Goal: Information Seeking & Learning: Learn about a topic

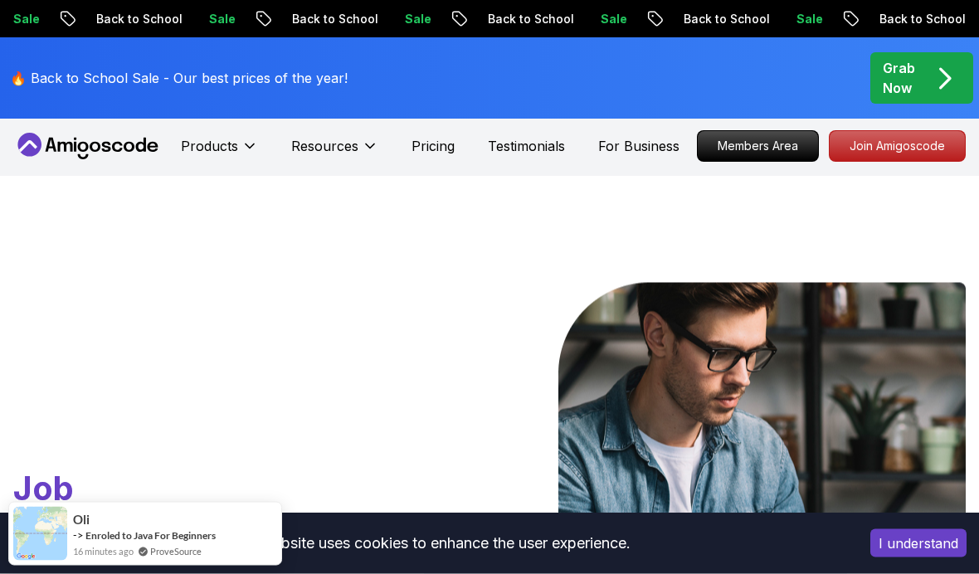
scroll to position [2, 0]
click at [330, 168] on button "Resources" at bounding box center [334, 152] width 87 height 33
click at [61, 144] on icon at bounding box center [65, 147] width 15 height 10
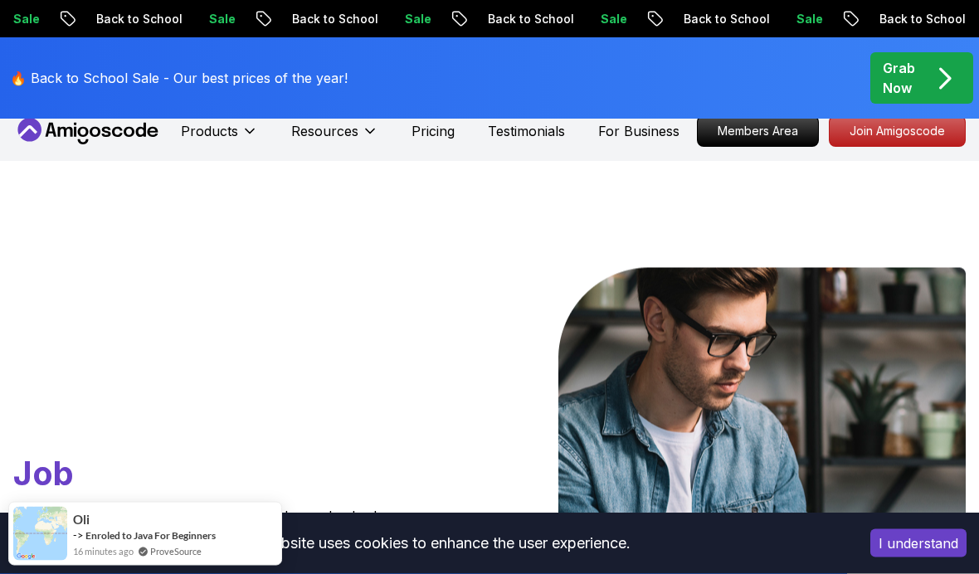
scroll to position [0, 0]
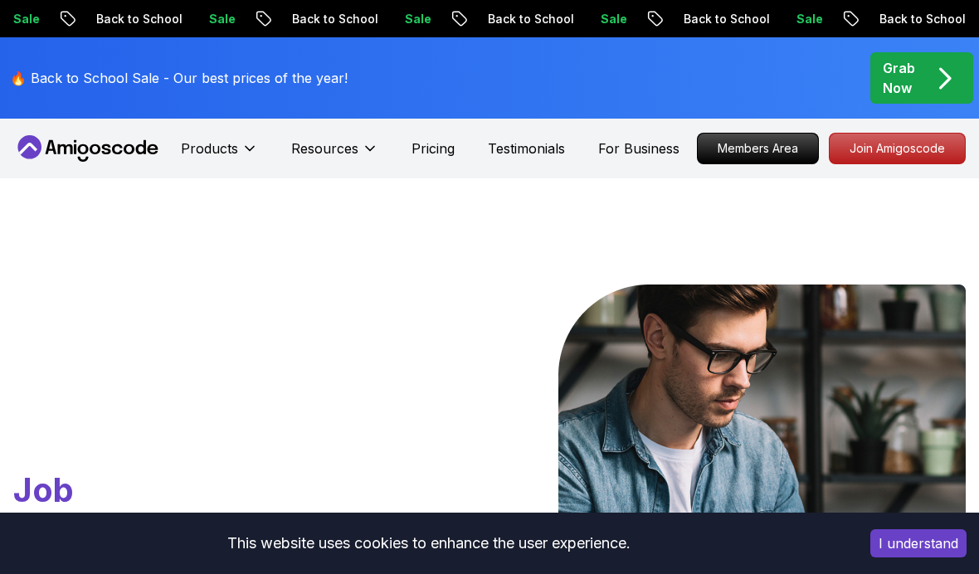
click at [925, 66] on span "pre-order" at bounding box center [921, 77] width 103 height 51
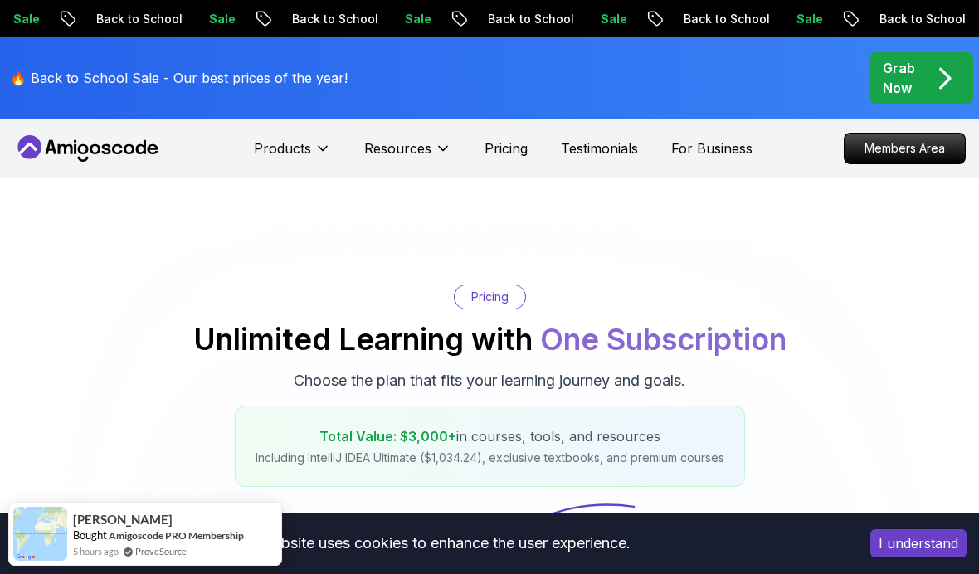
click at [88, 148] on icon at bounding box center [83, 149] width 11 height 10
click at [259, 155] on p "Products" at bounding box center [282, 149] width 57 height 20
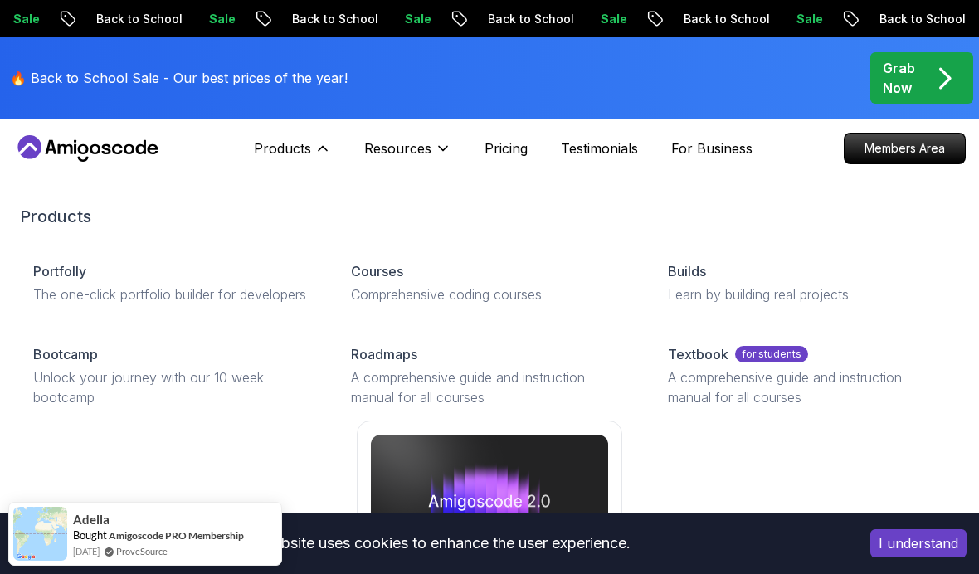
click at [662, 214] on h2 "Products" at bounding box center [489, 216] width 939 height 23
click at [362, 270] on p "Courses" at bounding box center [377, 271] width 52 height 20
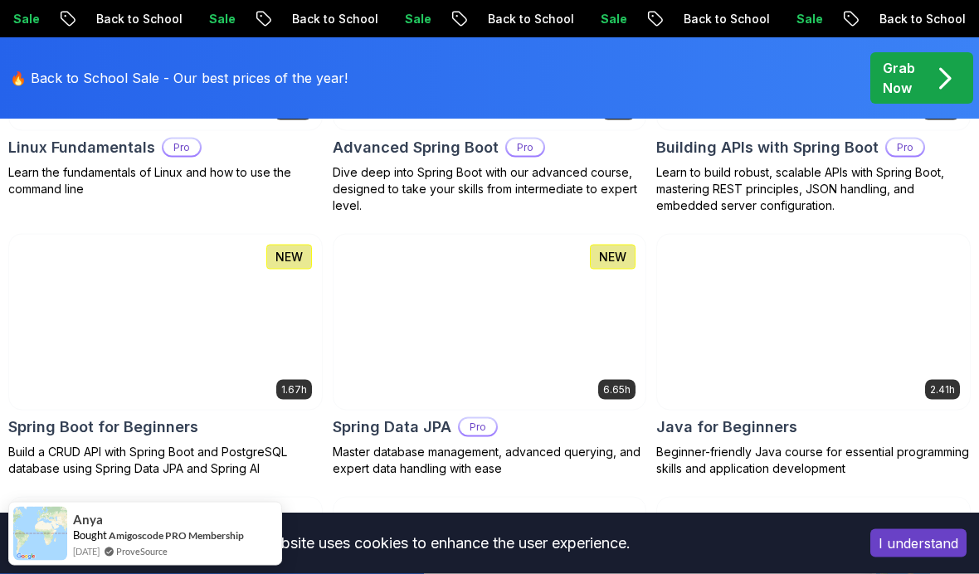
scroll to position [744, 0]
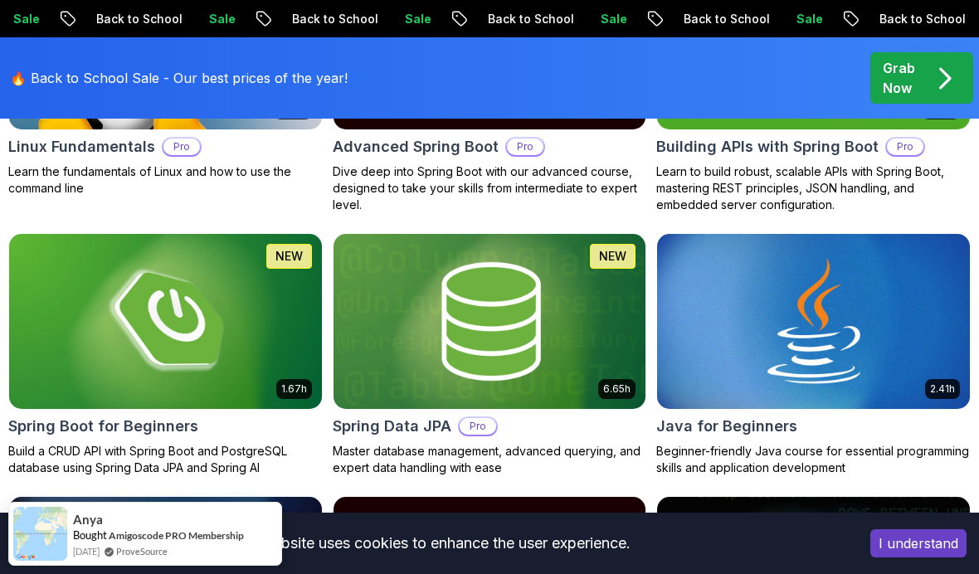
click at [90, 284] on img at bounding box center [165, 321] width 313 height 175
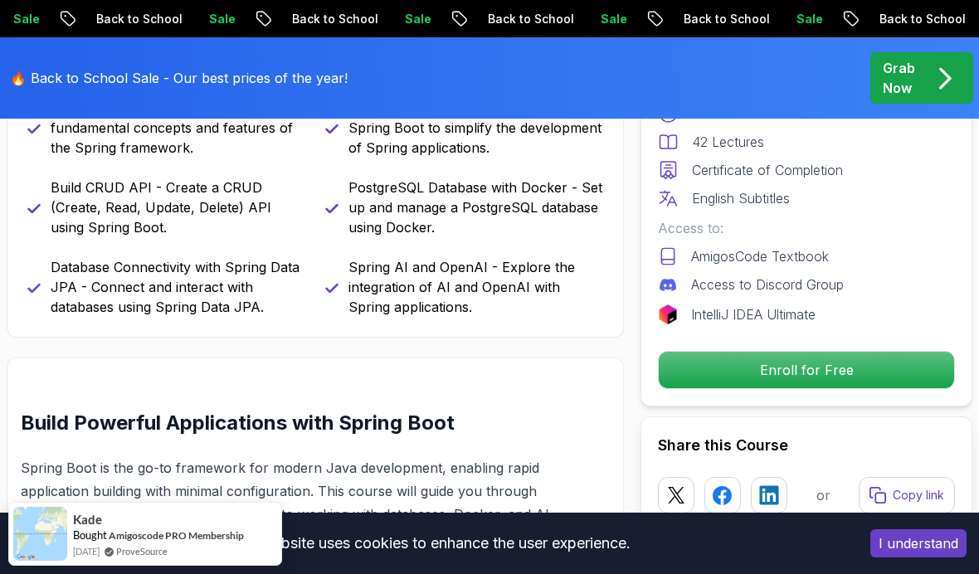
click at [873, 360] on p "Enroll for Free" at bounding box center [806, 370] width 295 height 36
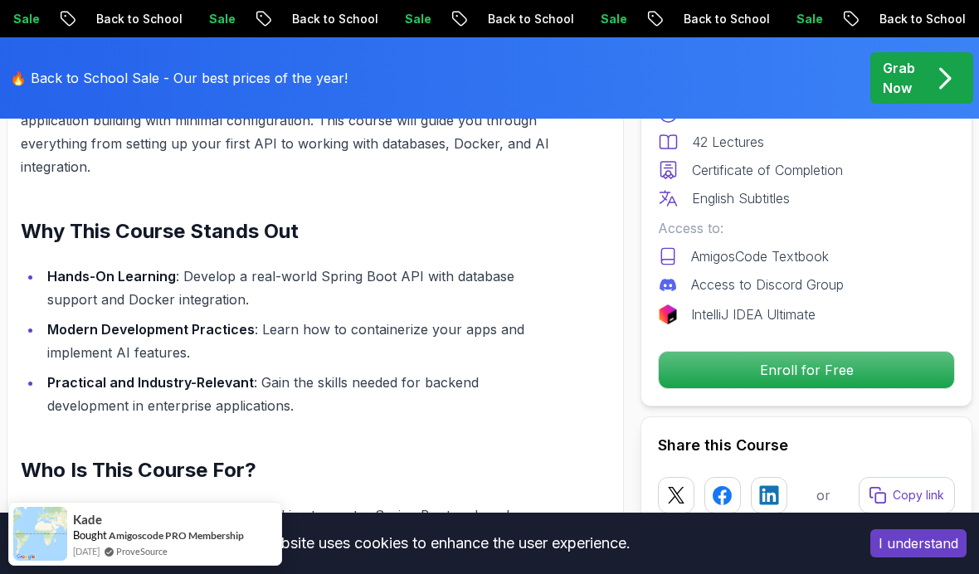
scroll to position [3489, 0]
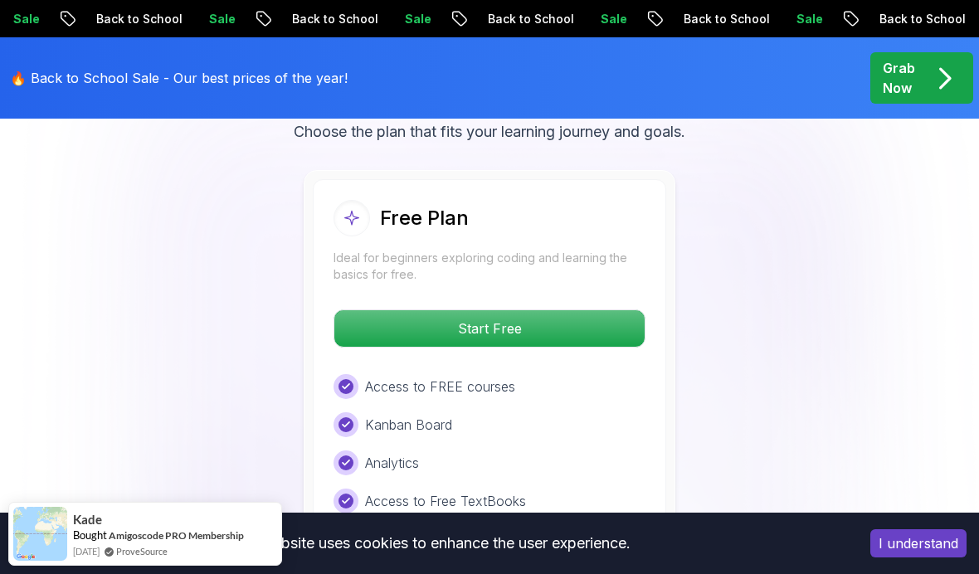
click at [622, 313] on p "Start Free" at bounding box center [489, 328] width 310 height 36
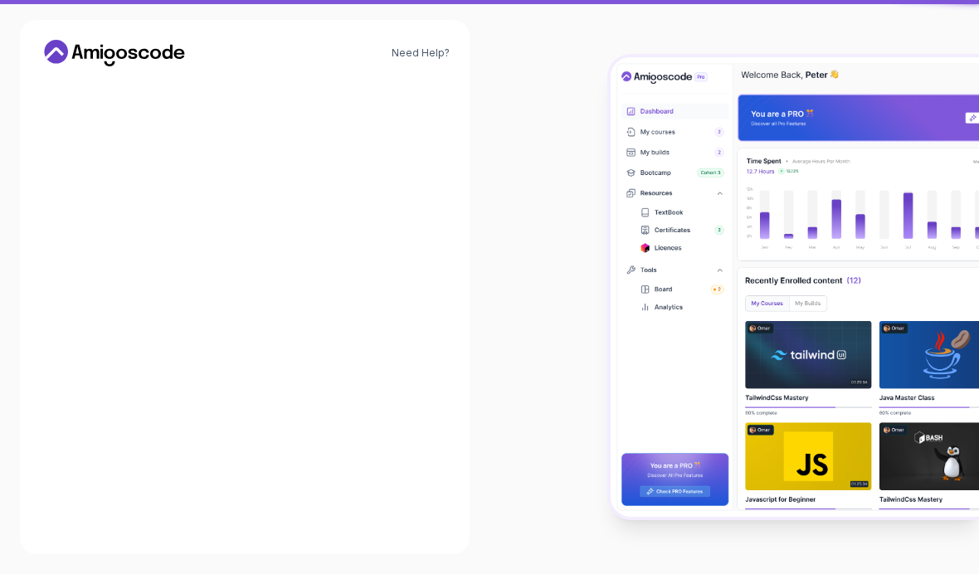
scroll to position [68, 0]
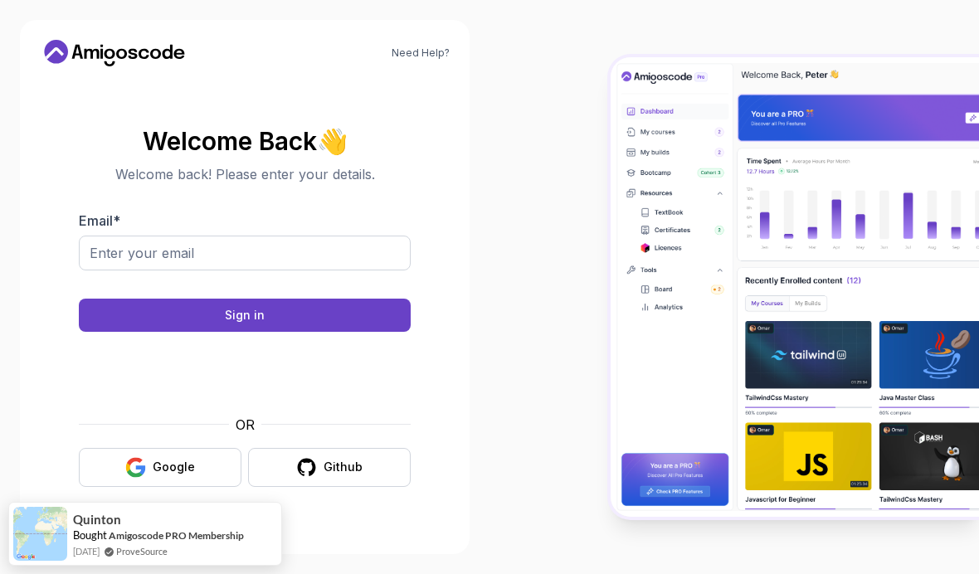
click at [119, 448] on button "Google" at bounding box center [160, 467] width 163 height 39
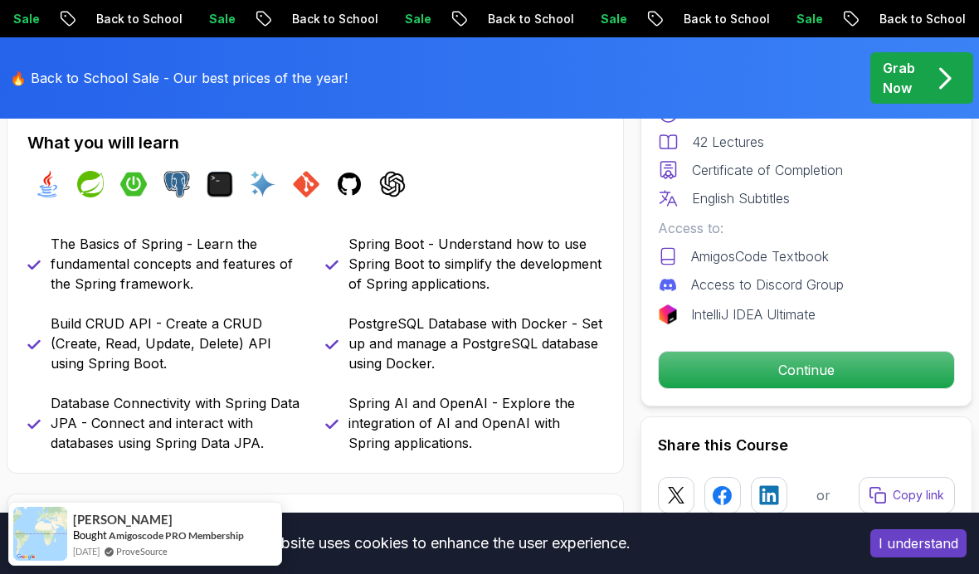
scroll to position [598, 0]
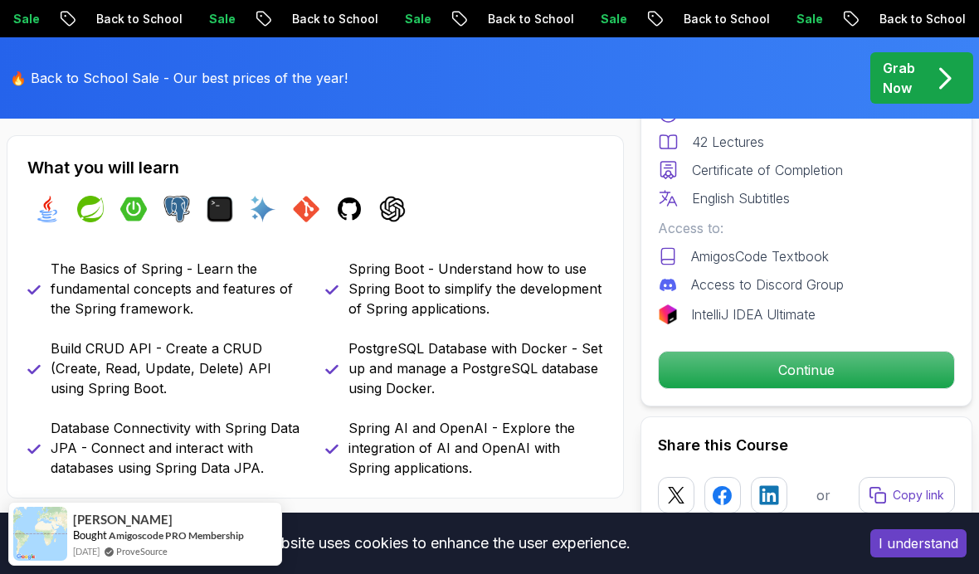
click at [888, 371] on p "Continue" at bounding box center [806, 370] width 295 height 36
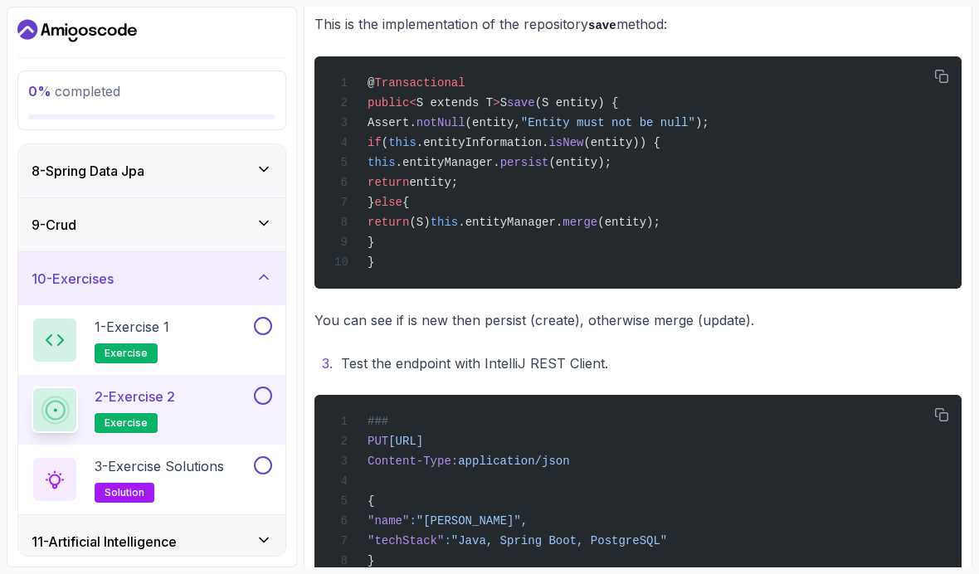
scroll to position [377, 0]
click at [66, 290] on div "10 - Exercises" at bounding box center [151, 279] width 267 height 53
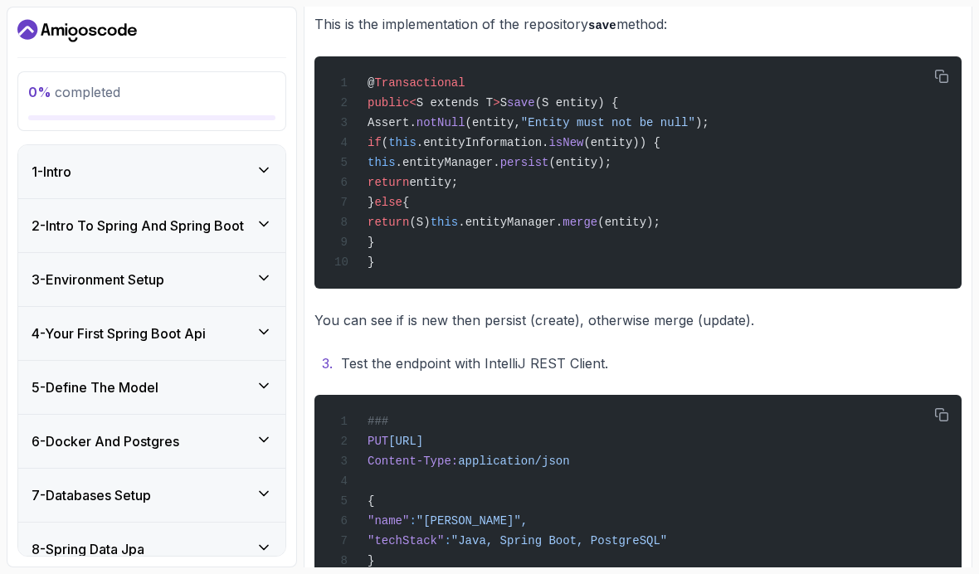
scroll to position [-1, 0]
click at [55, 145] on div "1 - Intro" at bounding box center [151, 171] width 267 height 53
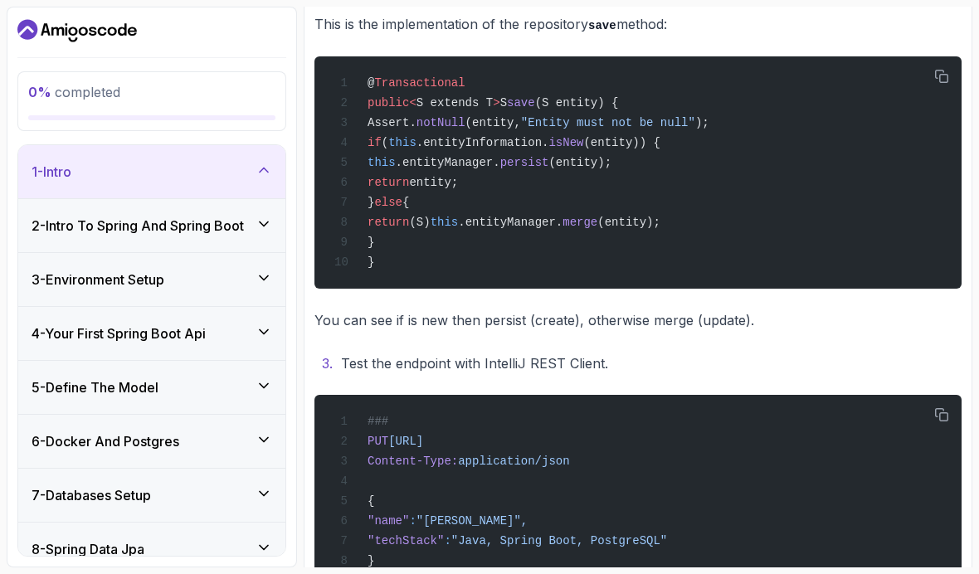
scroll to position [0, 0]
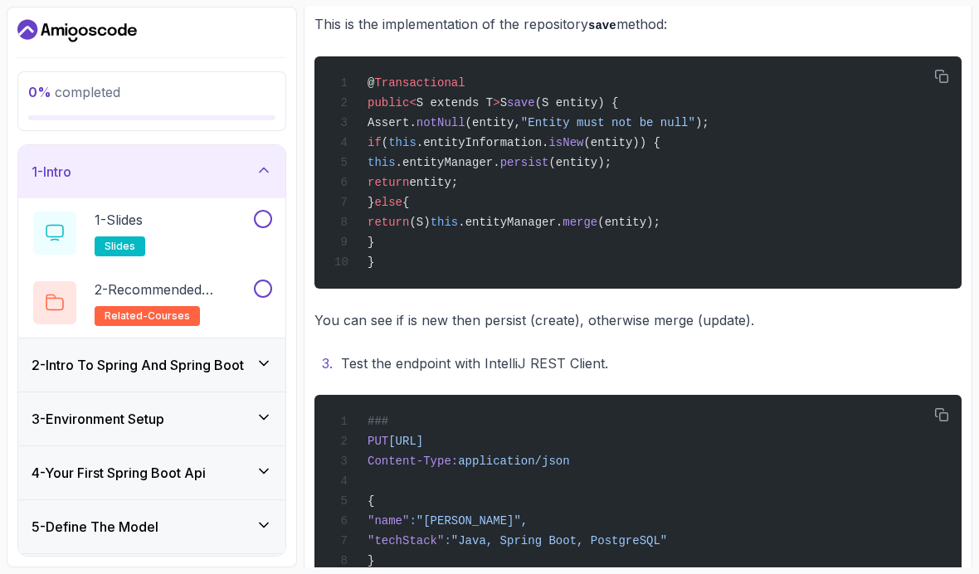
click at [145, 210] on h2 "1 - Slides slides" at bounding box center [120, 233] width 51 height 46
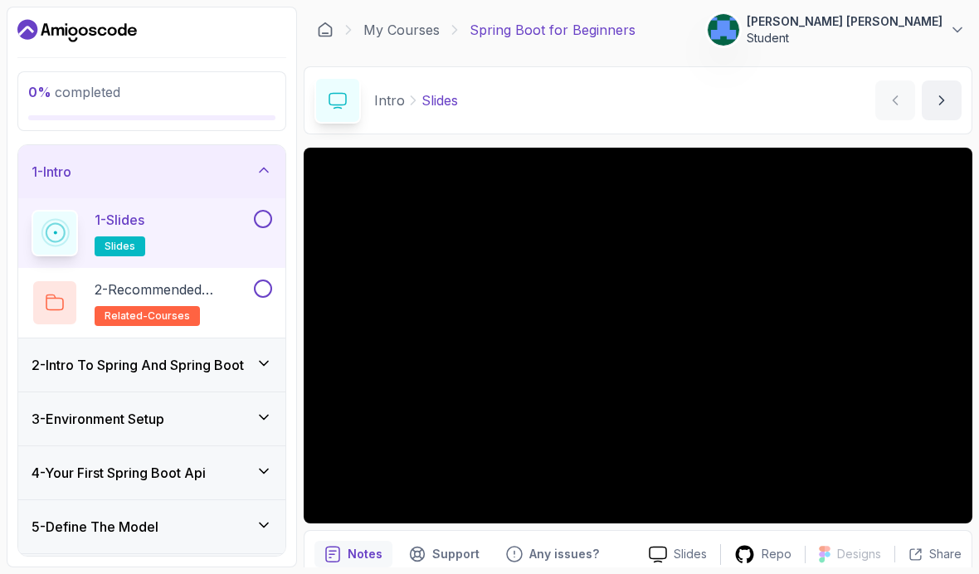
click at [407, 36] on link "My Courses" at bounding box center [401, 30] width 76 height 20
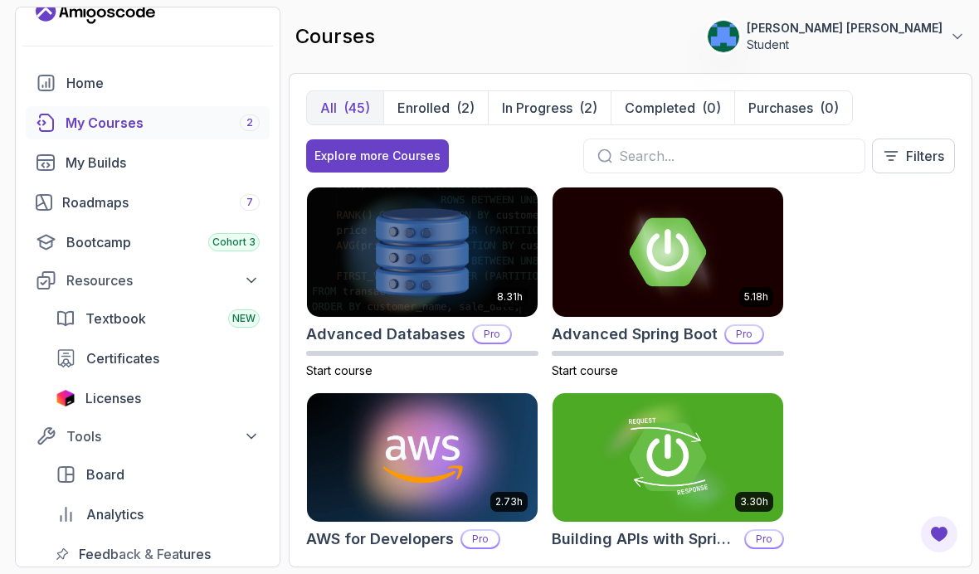
scroll to position [26, 0]
click at [906, 162] on p "Filters" at bounding box center [925, 156] width 38 height 20
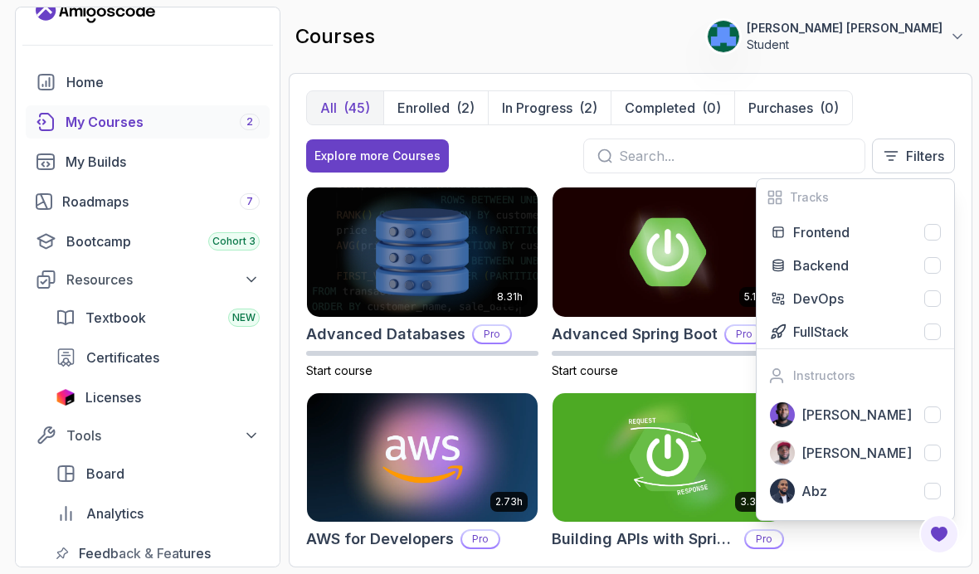
click at [884, 276] on button "Backend" at bounding box center [855, 265] width 197 height 33
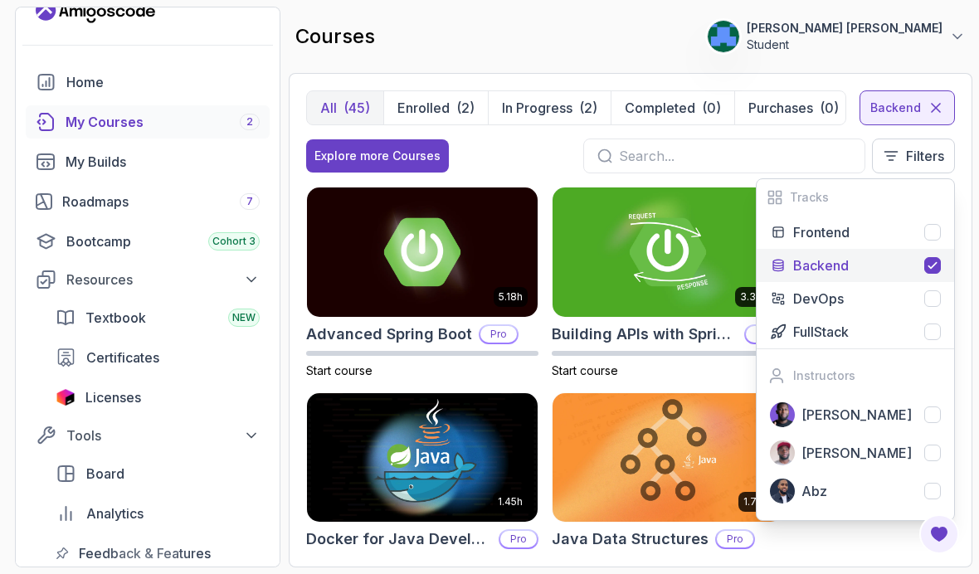
click at [882, 91] on div "Backend" at bounding box center [906, 107] width 95 height 35
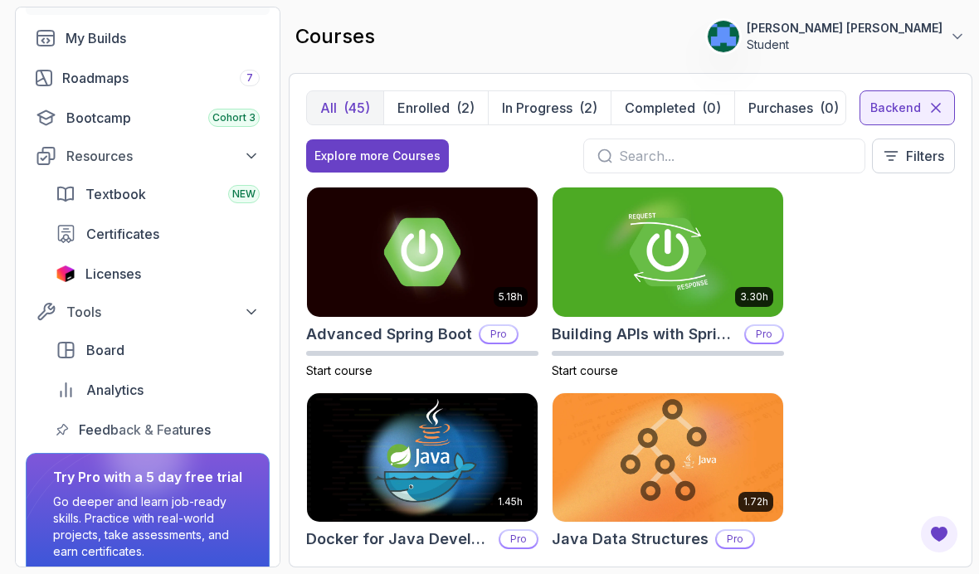
click at [761, 256] on img at bounding box center [667, 251] width 231 height 129
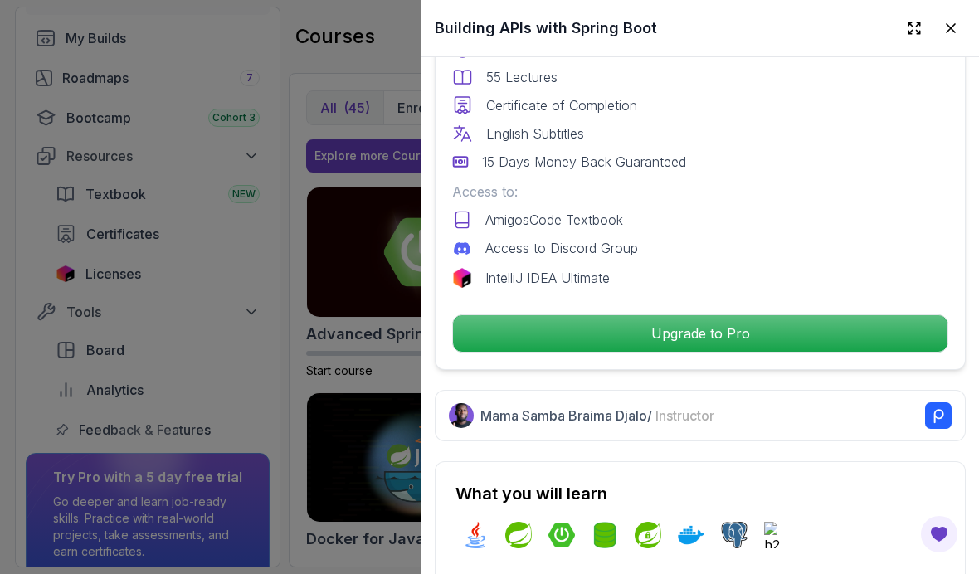
scroll to position [507, 0]
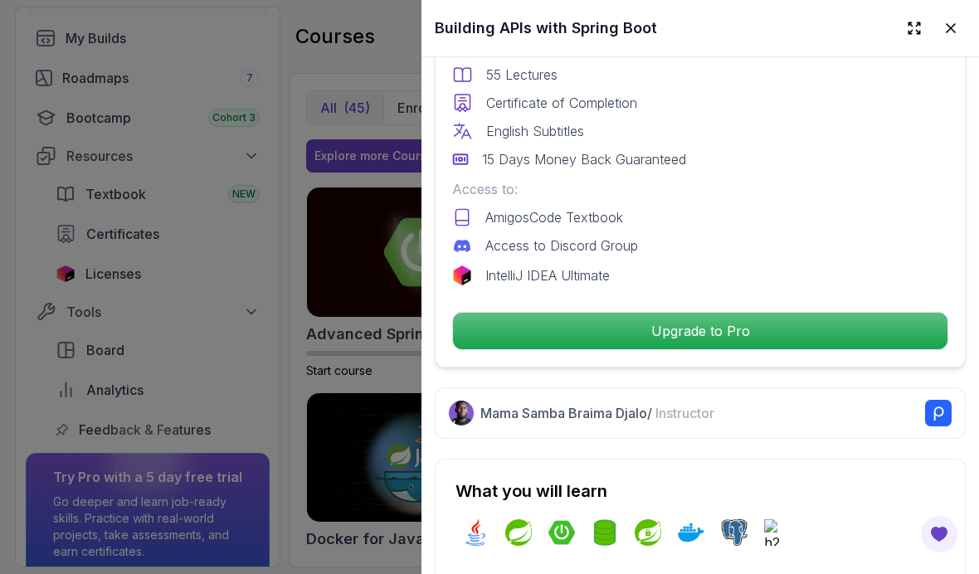
click at [865, 338] on p "Upgrade to Pro" at bounding box center [700, 331] width 494 height 36
click at [316, 143] on div at bounding box center [489, 287] width 979 height 574
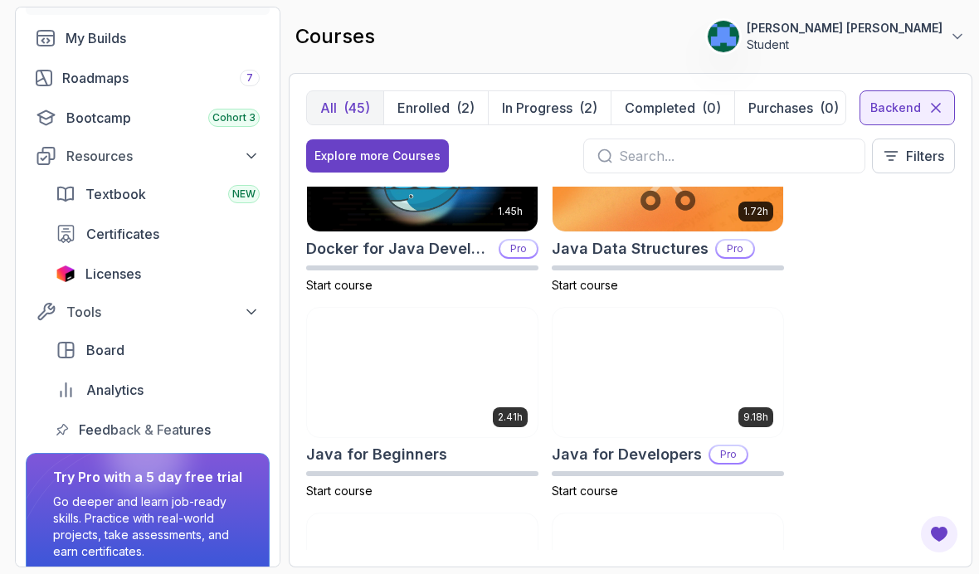
scroll to position [295, 0]
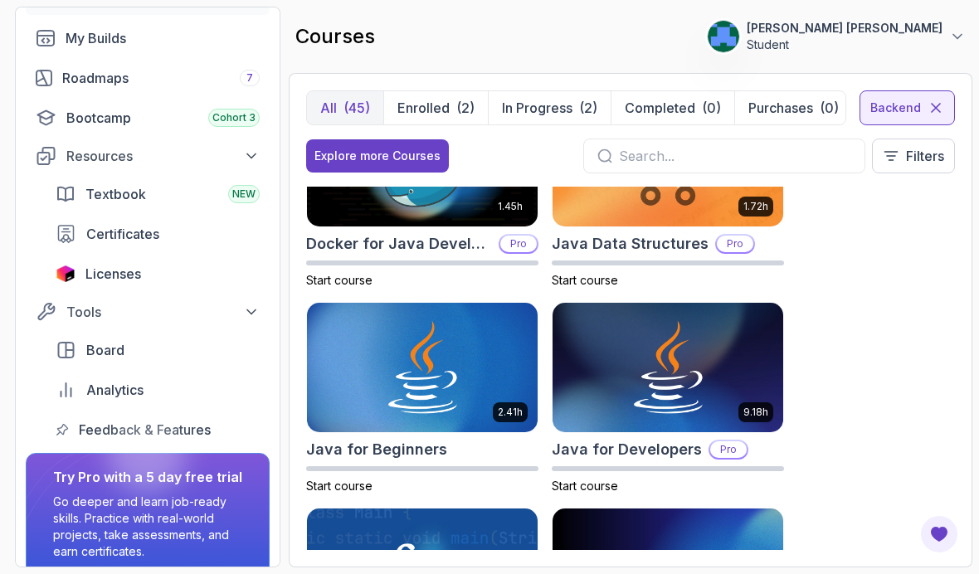
click at [485, 91] on button "Enrolled (2)" at bounding box center [435, 107] width 105 height 33
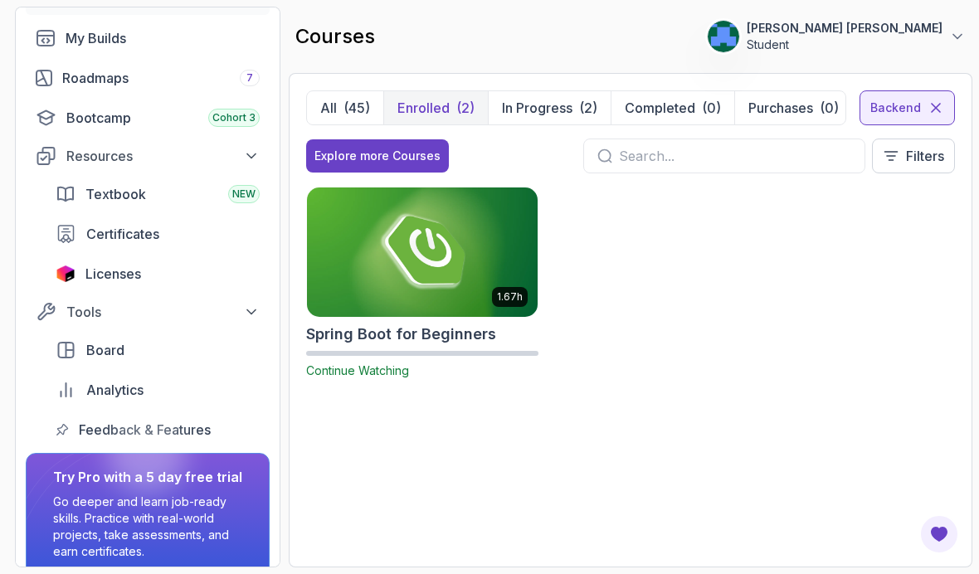
click at [451, 91] on button "Enrolled (2)" at bounding box center [435, 107] width 105 height 33
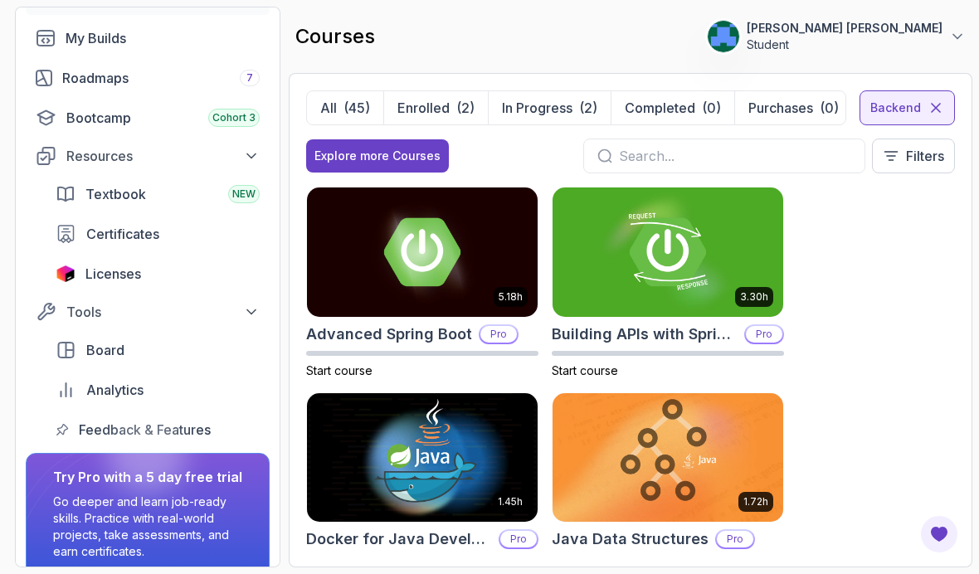
click at [937, 100] on icon at bounding box center [935, 108] width 17 height 17
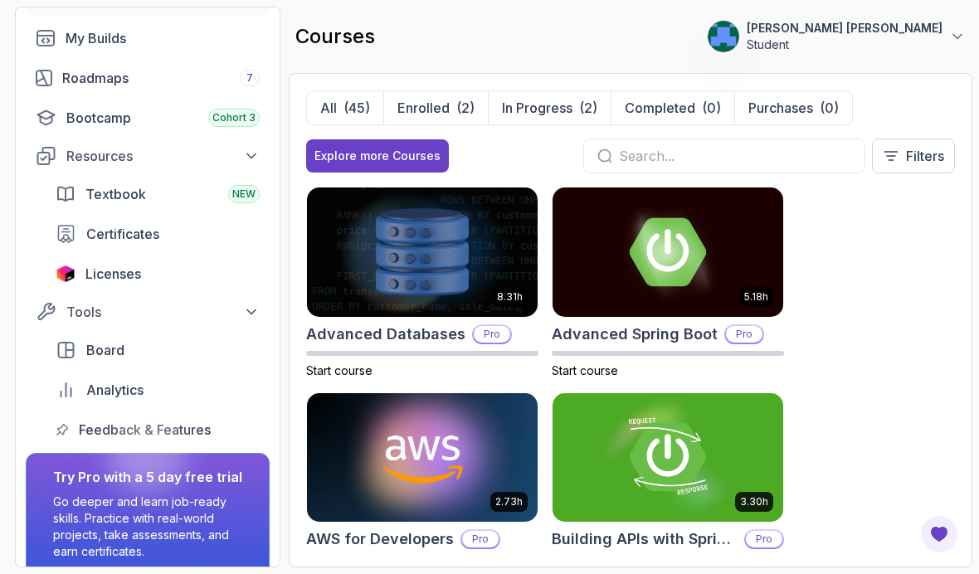
click at [482, 91] on button "Enrolled (2)" at bounding box center [435, 107] width 105 height 33
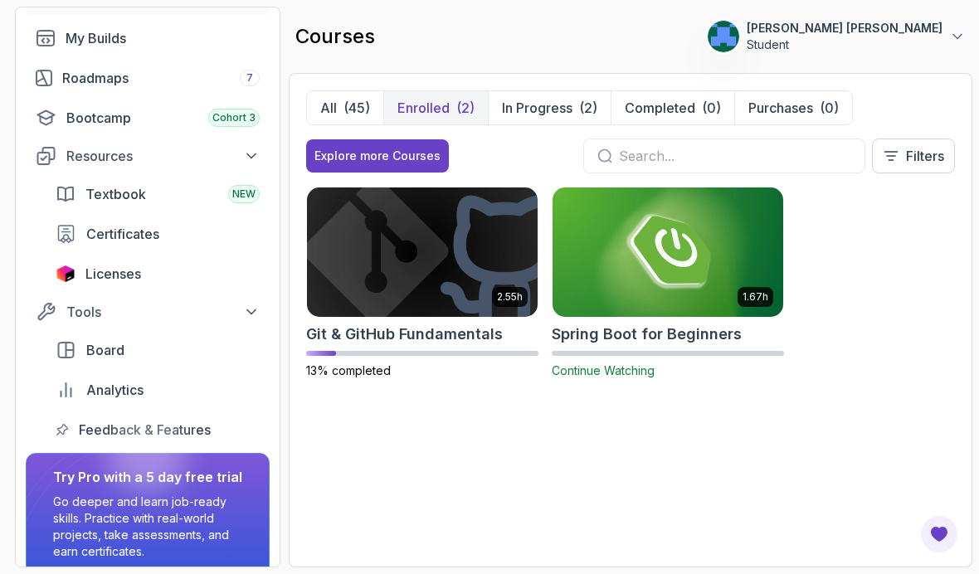
click at [727, 187] on img at bounding box center [667, 251] width 231 height 129
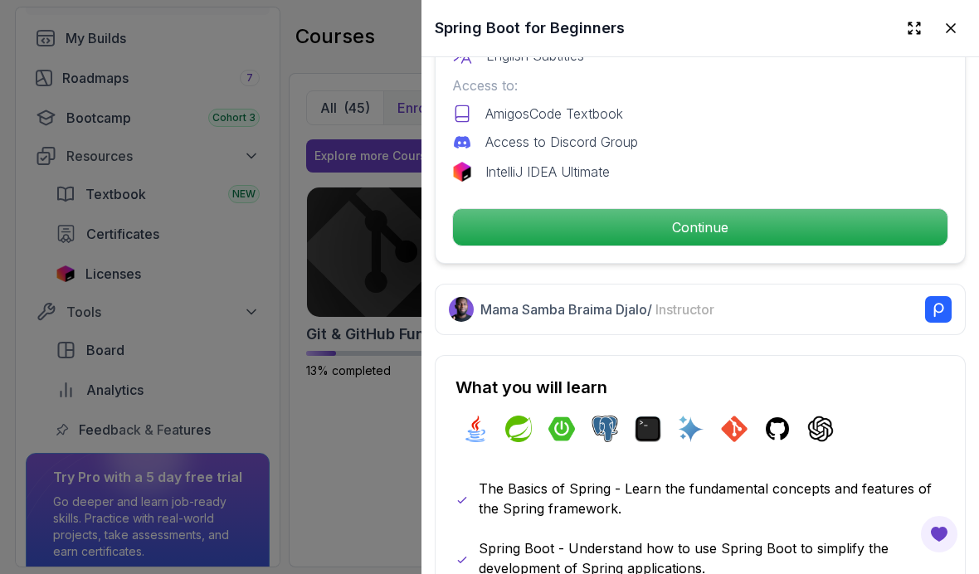
scroll to position [598, 0]
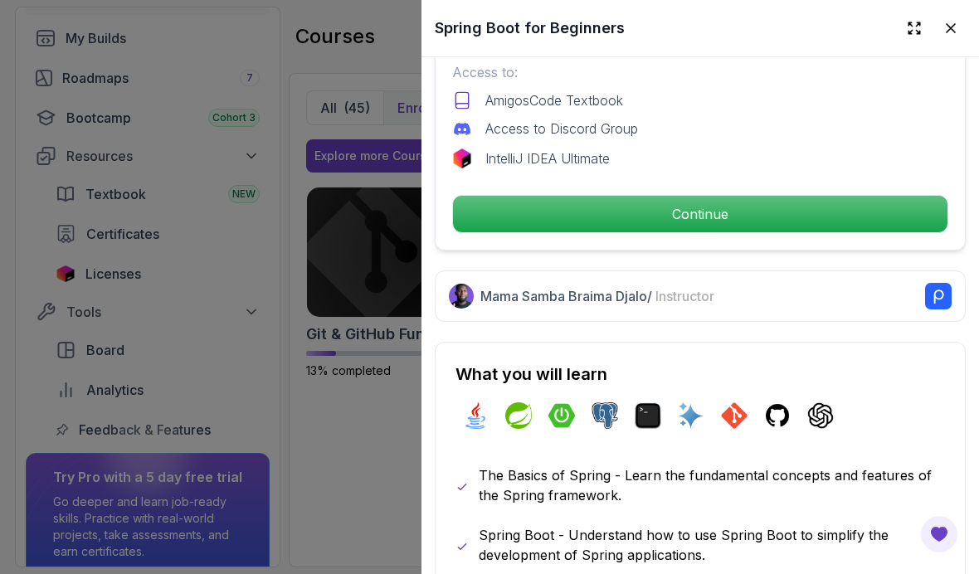
click at [761, 202] on p "Continue" at bounding box center [700, 214] width 494 height 36
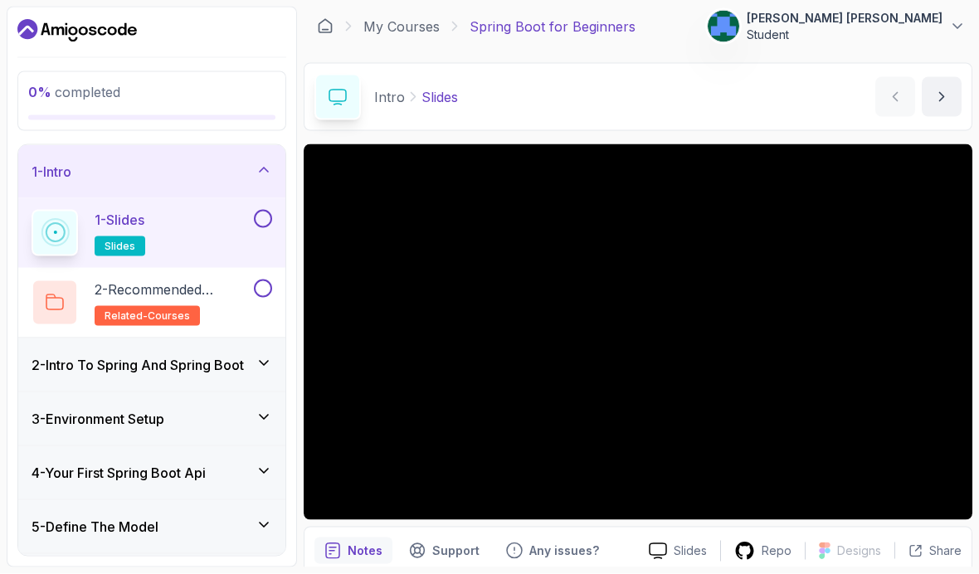
scroll to position [68, 0]
click at [431, 538] on div "Support" at bounding box center [444, 551] width 90 height 27
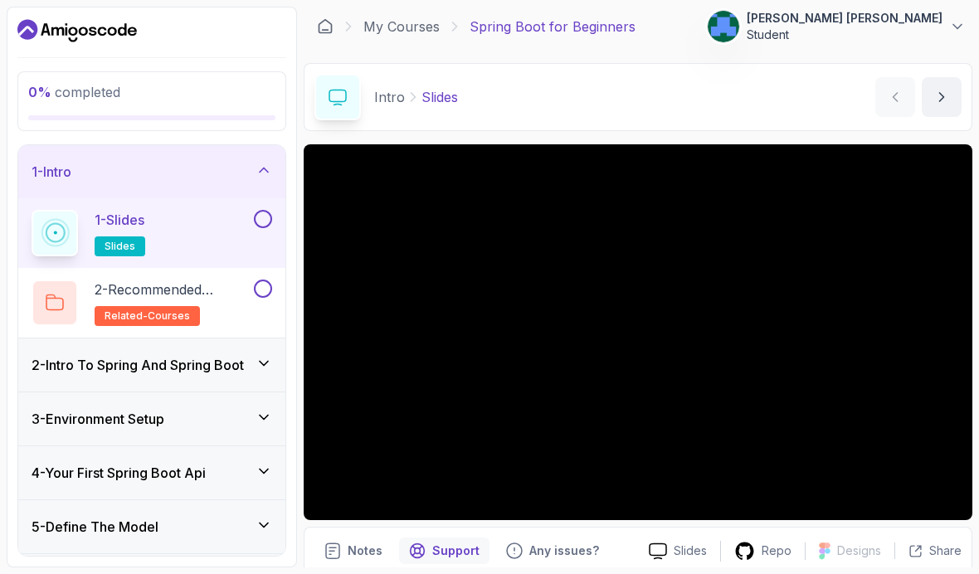
click at [361, 543] on p "Notes" at bounding box center [365, 551] width 35 height 17
click at [428, 538] on div "Support" at bounding box center [444, 551] width 90 height 27
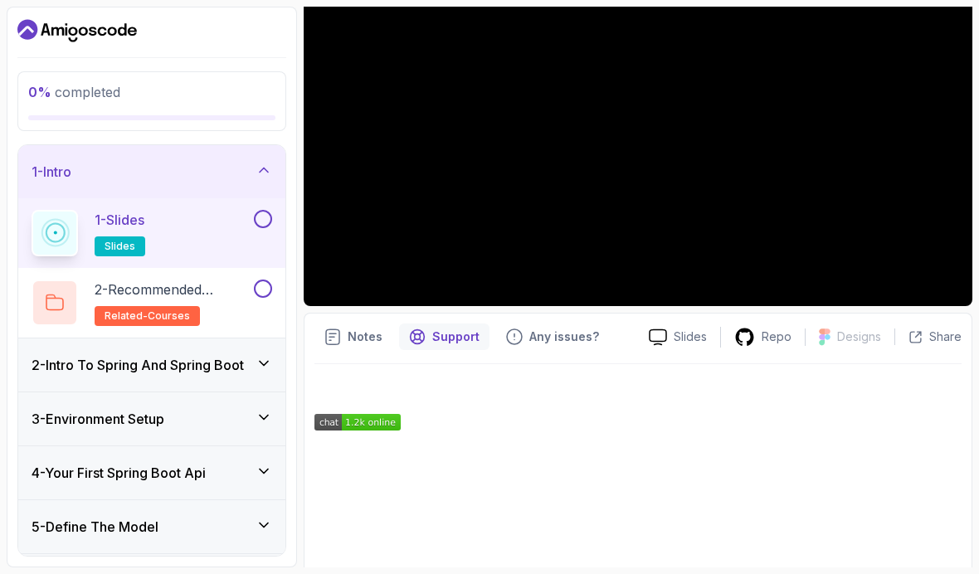
scroll to position [217, 0]
click at [697, 329] on p "Slides" at bounding box center [690, 337] width 33 height 17
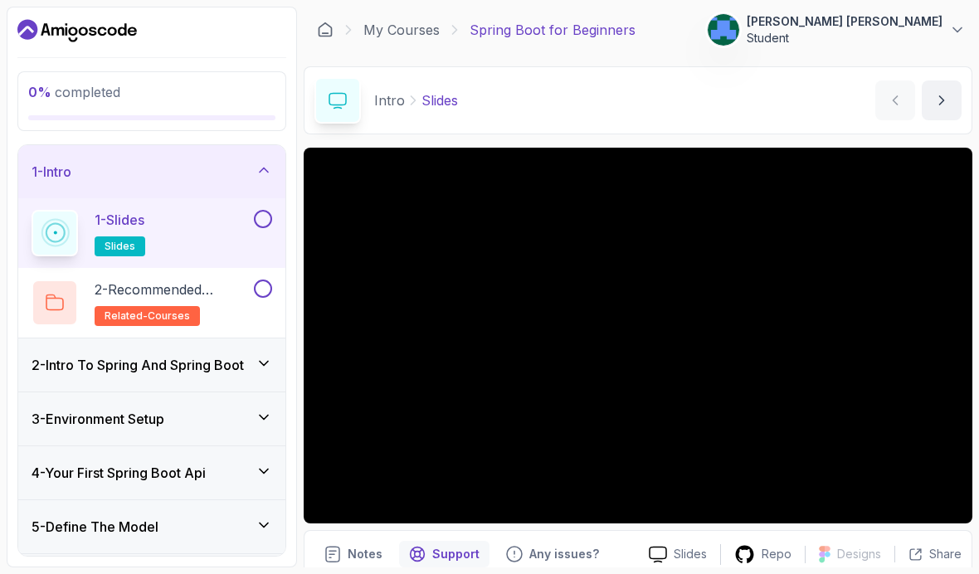
scroll to position [0, 0]
click at [244, 210] on div "1 - Slides slides" at bounding box center [141, 233] width 219 height 46
click at [948, 103] on icon "next content" at bounding box center [941, 100] width 17 height 17
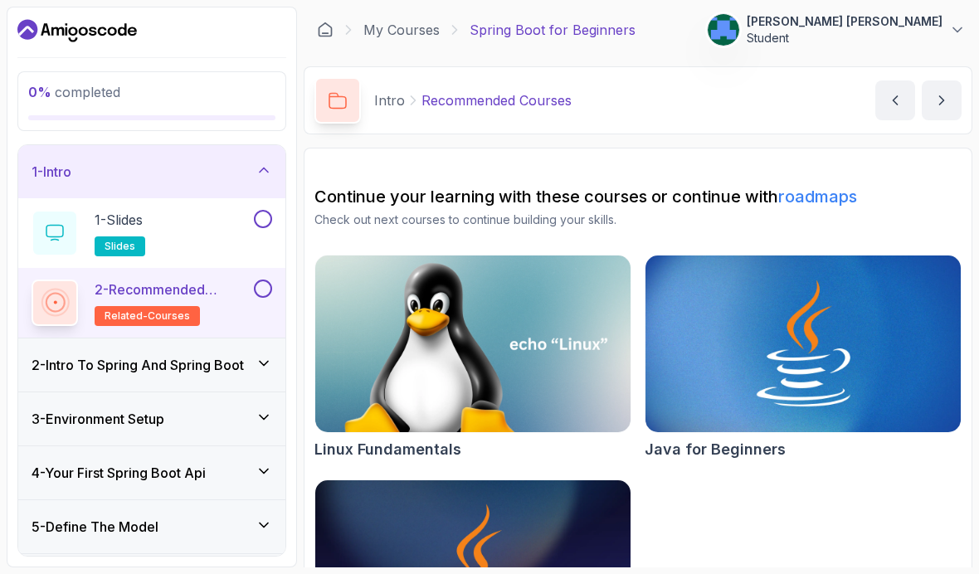
click at [226, 218] on div "1 - Slides slides" at bounding box center [141, 233] width 219 height 46
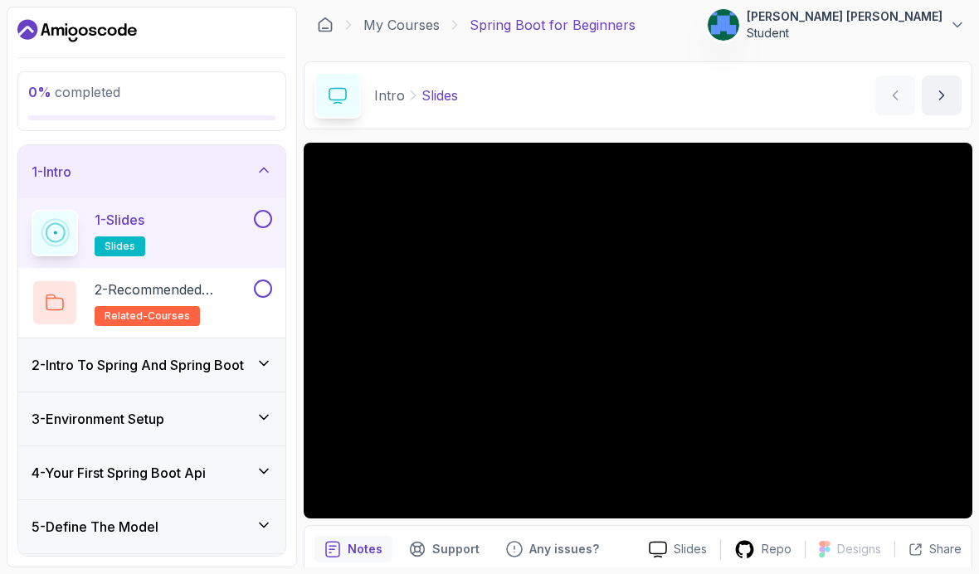
scroll to position [3, 0]
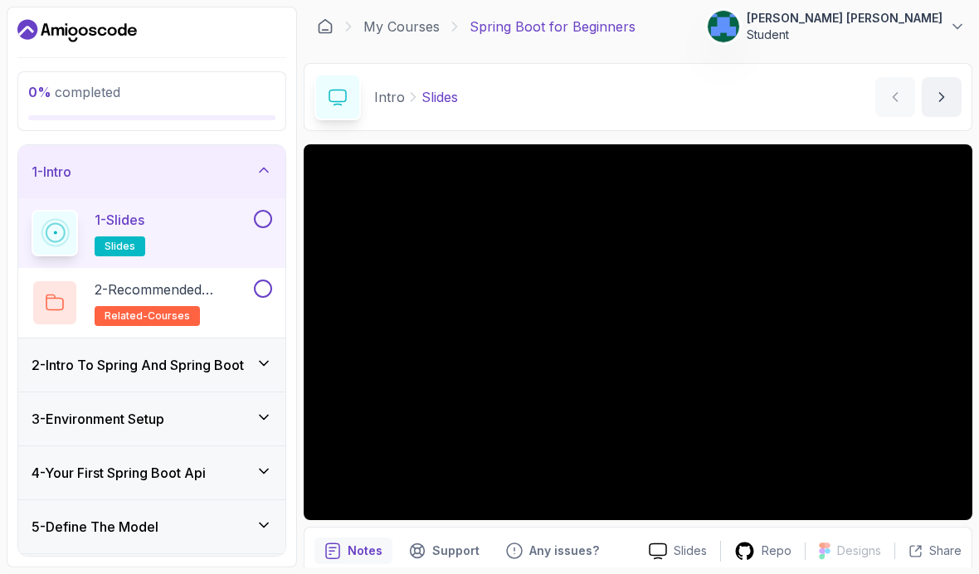
click at [936, 95] on icon "next content" at bounding box center [941, 97] width 17 height 17
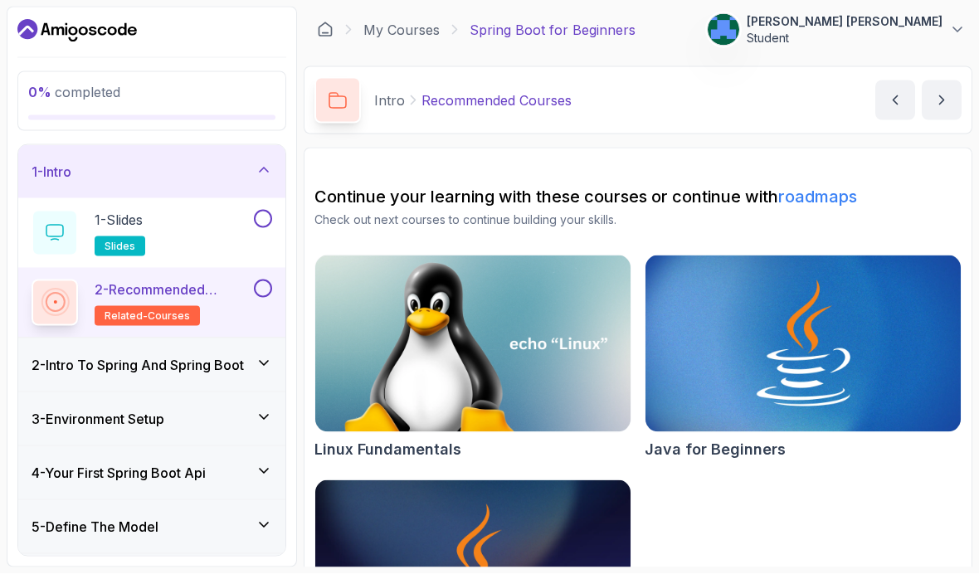
scroll to position [57, 0]
click at [420, 480] on img at bounding box center [472, 568] width 315 height 177
click at [65, 355] on h3 "2 - Intro To Spring And Spring Boot" at bounding box center [138, 365] width 212 height 20
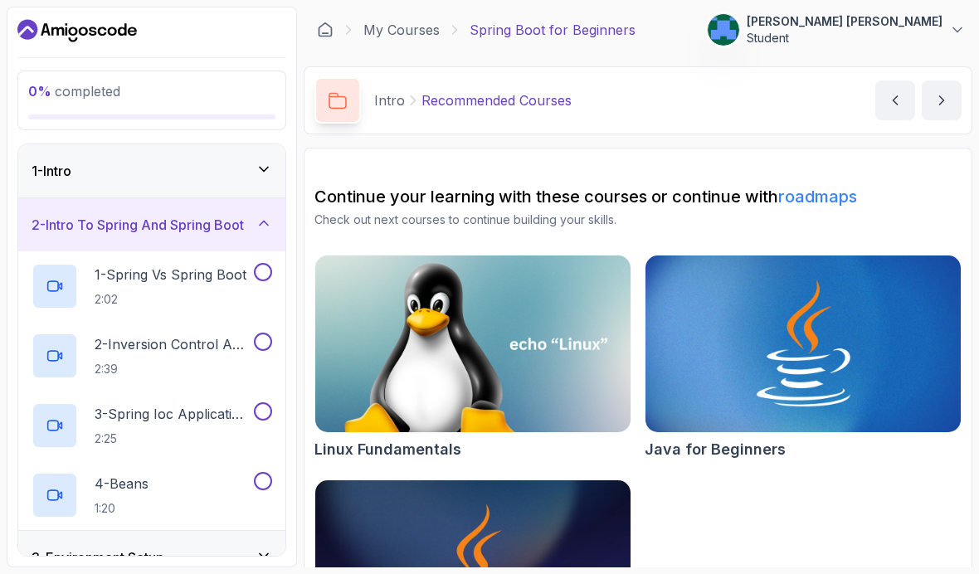
click at [105, 265] on h2 "1 - Spring Vs Spring Boot 2:02" at bounding box center [171, 286] width 152 height 43
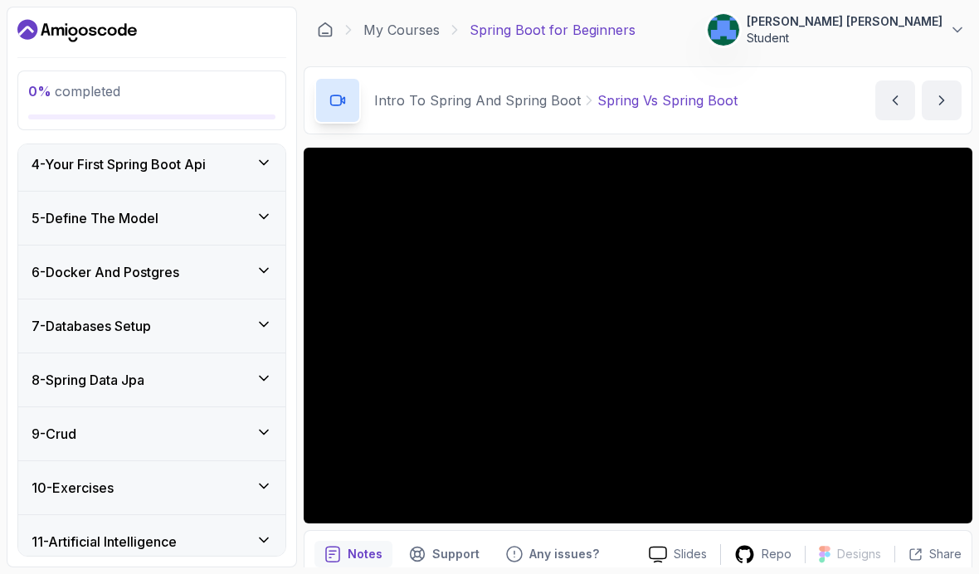
scroll to position [446, 0]
click at [52, 462] on div "10 - Exercises" at bounding box center [151, 488] width 267 height 53
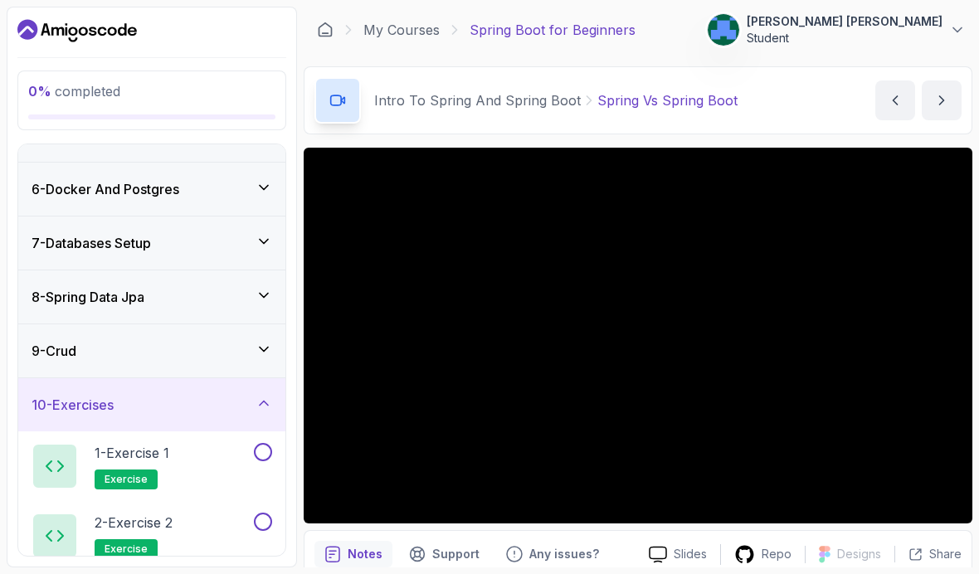
click at [76, 395] on h3 "10 - Exercises" at bounding box center [73, 405] width 82 height 20
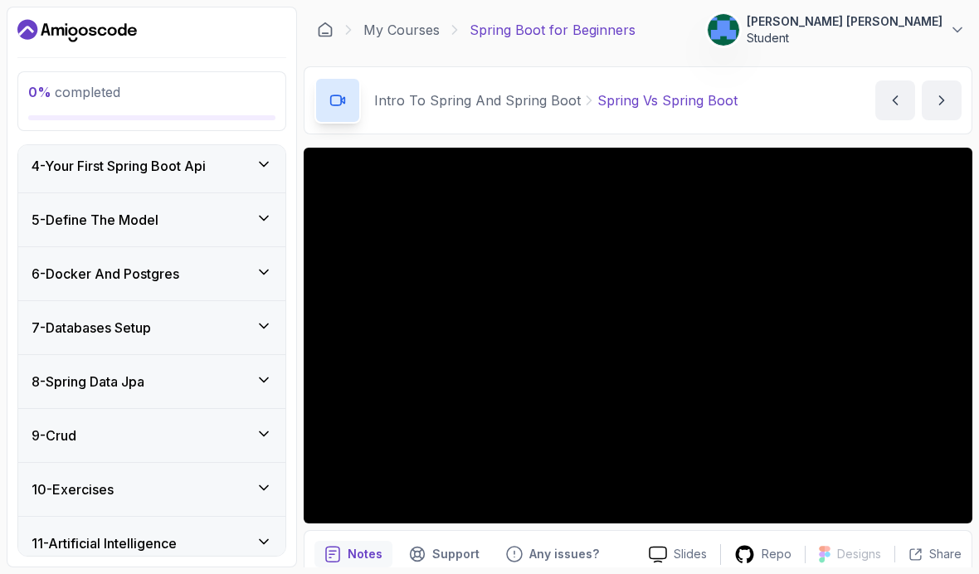
scroll to position [68, 0]
click at [90, 533] on h3 "11 - Artificial Intelligence" at bounding box center [104, 543] width 145 height 20
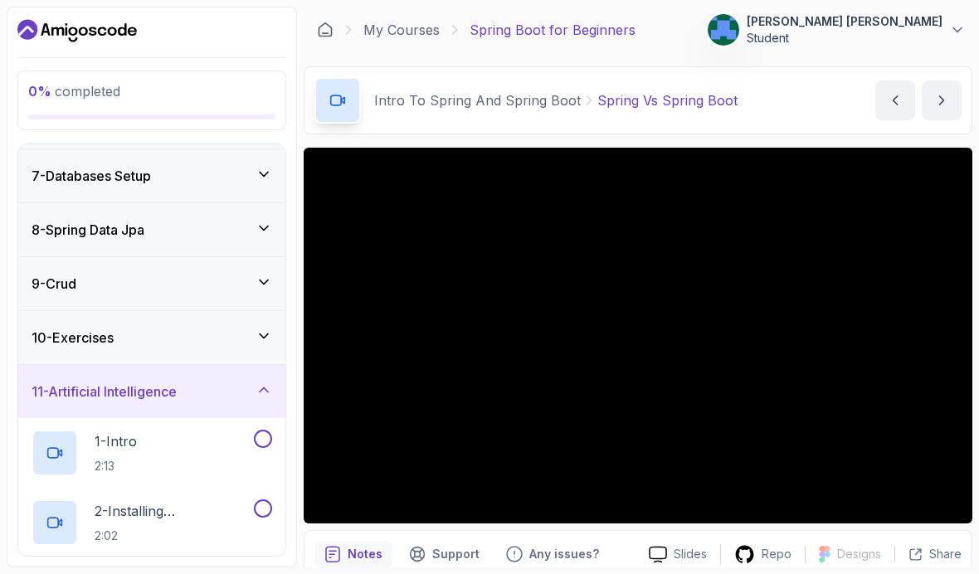
click at [93, 382] on h3 "11 - Artificial Intelligence" at bounding box center [104, 392] width 145 height 20
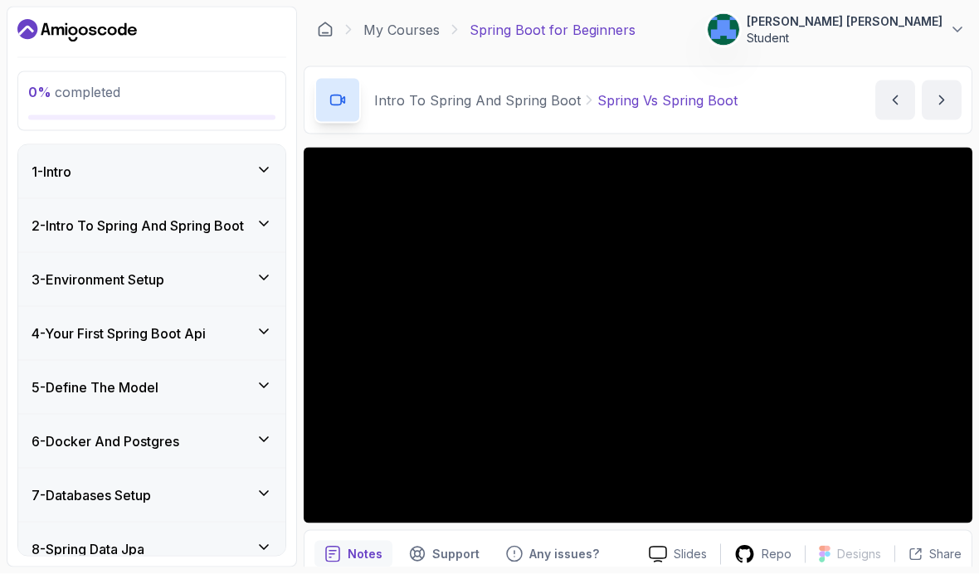
scroll to position [34, 0]
click at [94, 162] on div "1 - Intro" at bounding box center [152, 172] width 241 height 20
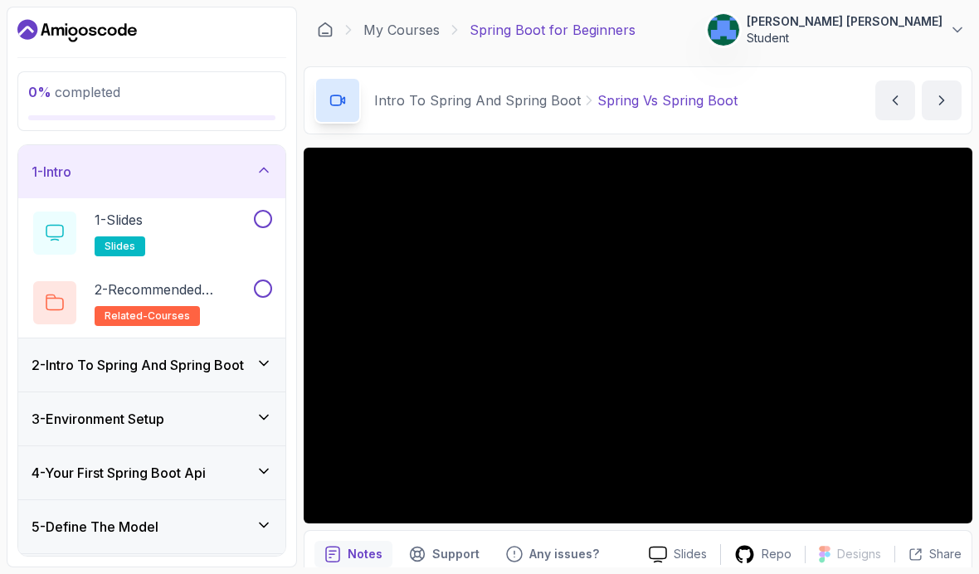
click at [76, 145] on div "1 - Intro" at bounding box center [151, 171] width 267 height 53
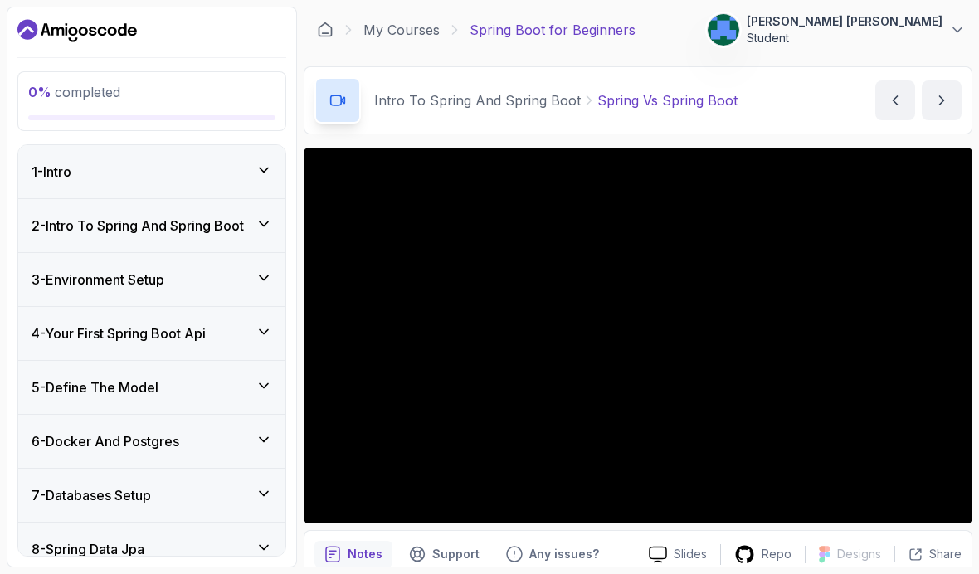
click at [85, 145] on div "1 - Intro" at bounding box center [151, 171] width 267 height 53
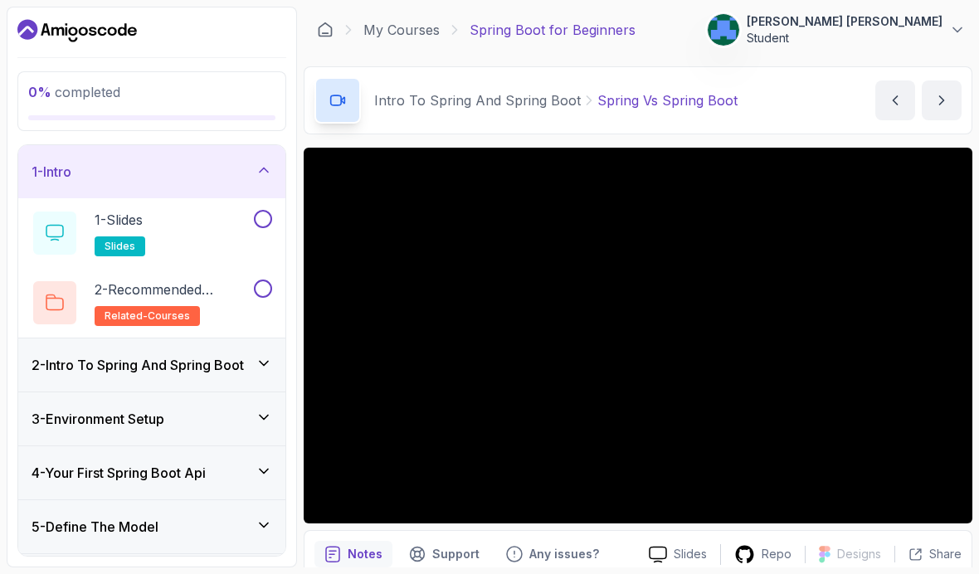
click at [72, 145] on div "1 - Intro" at bounding box center [151, 171] width 267 height 53
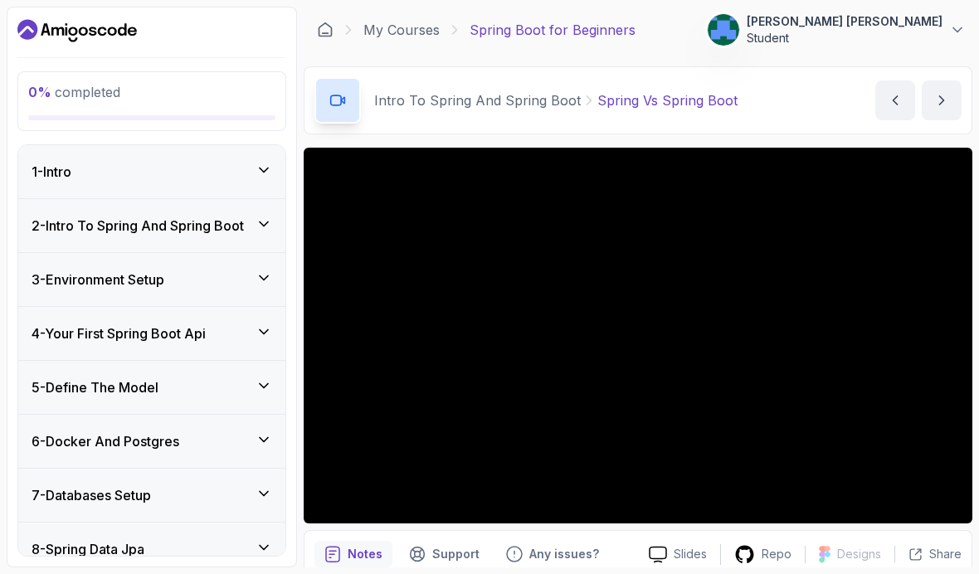
click at [125, 216] on h3 "2 - Intro To Spring And Spring Boot" at bounding box center [138, 226] width 212 height 20
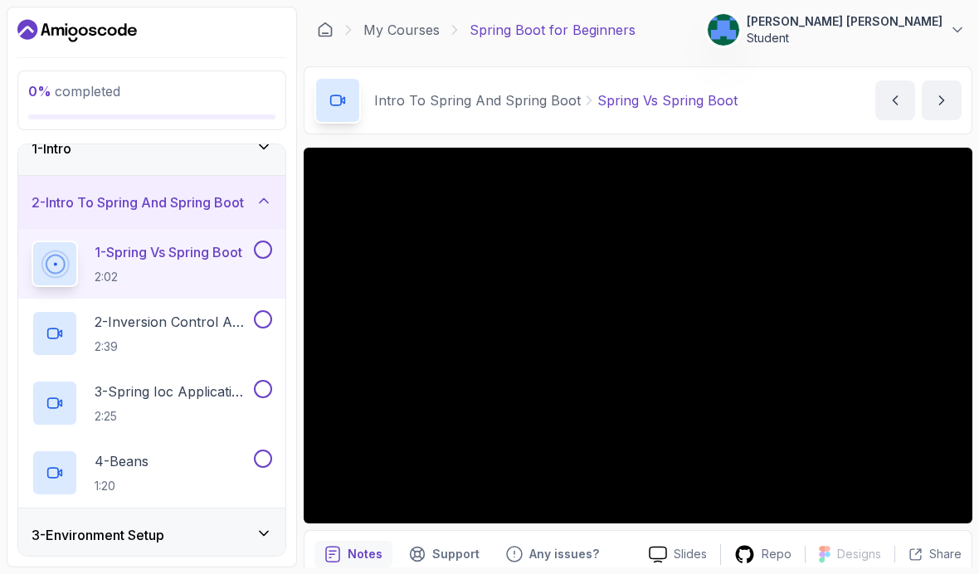
scroll to position [25, 0]
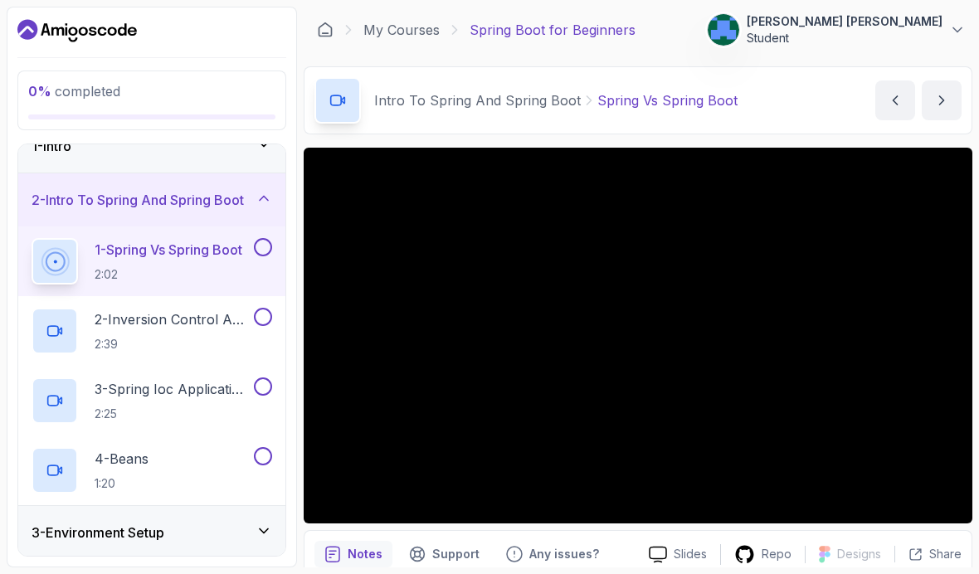
click at [95, 190] on h3 "2 - Intro To Spring And Spring Boot" at bounding box center [138, 200] width 212 height 20
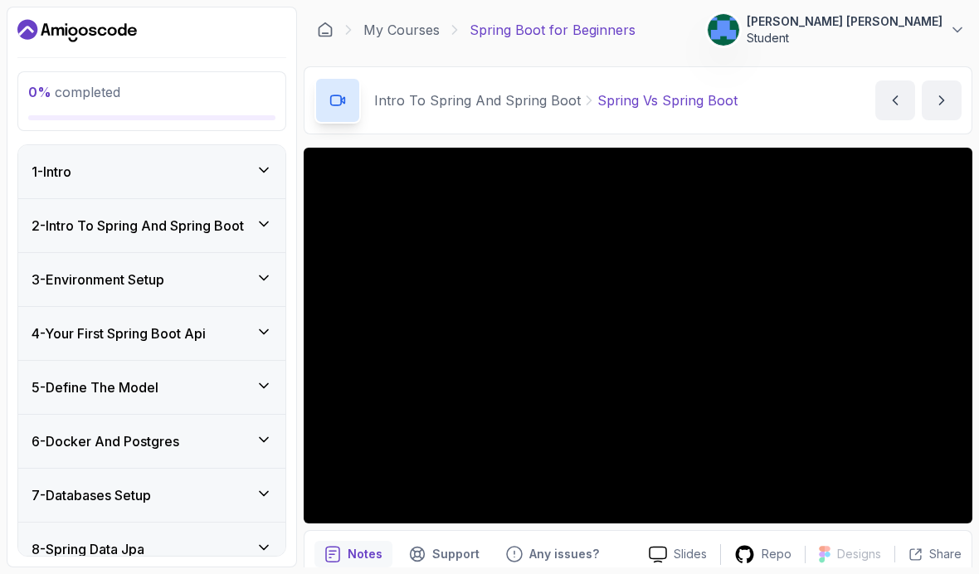
scroll to position [0, 0]
click at [134, 216] on h3 "2 - Intro To Spring And Spring Boot" at bounding box center [138, 226] width 212 height 20
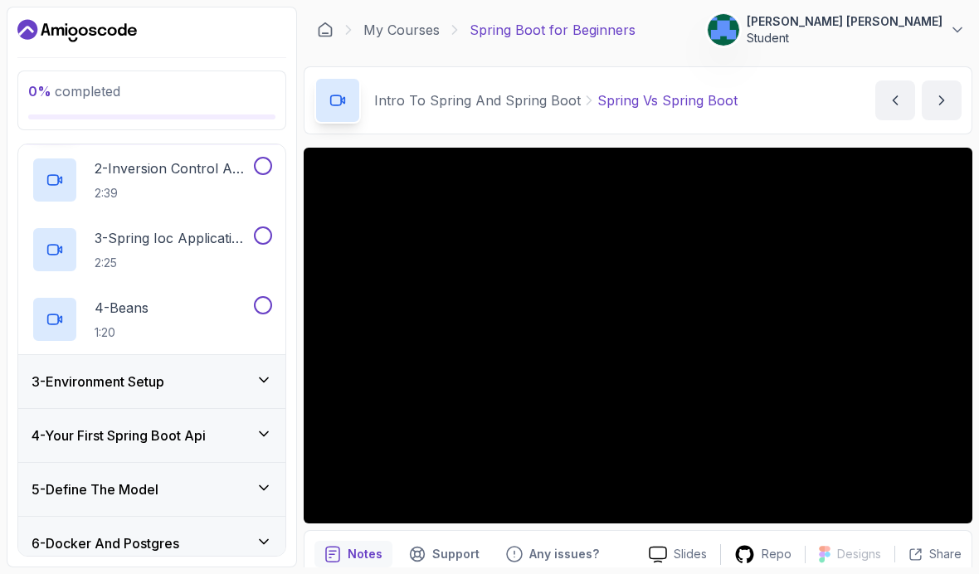
scroll to position [182, 0]
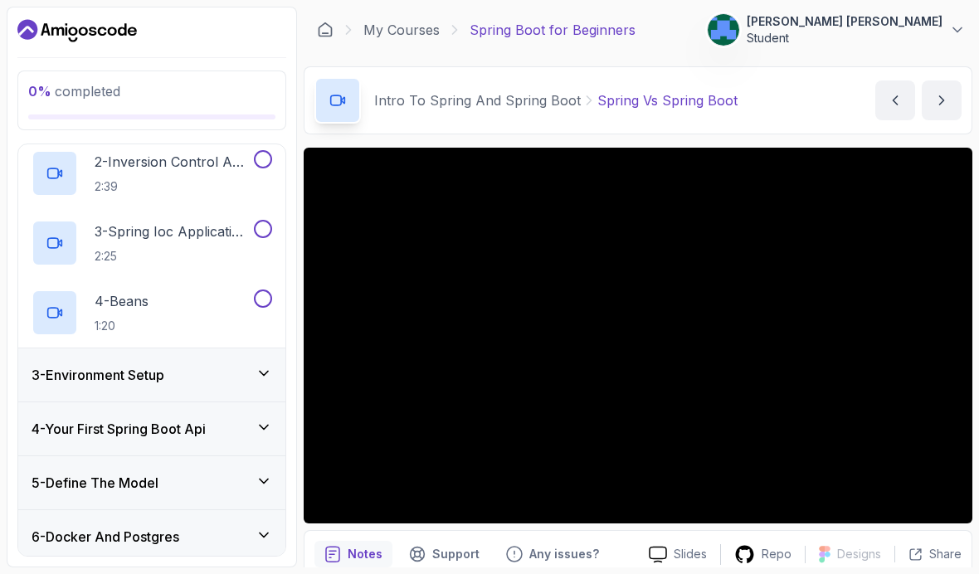
click at [77, 419] on h3 "4 - Your First Spring Boot Api" at bounding box center [119, 429] width 174 height 20
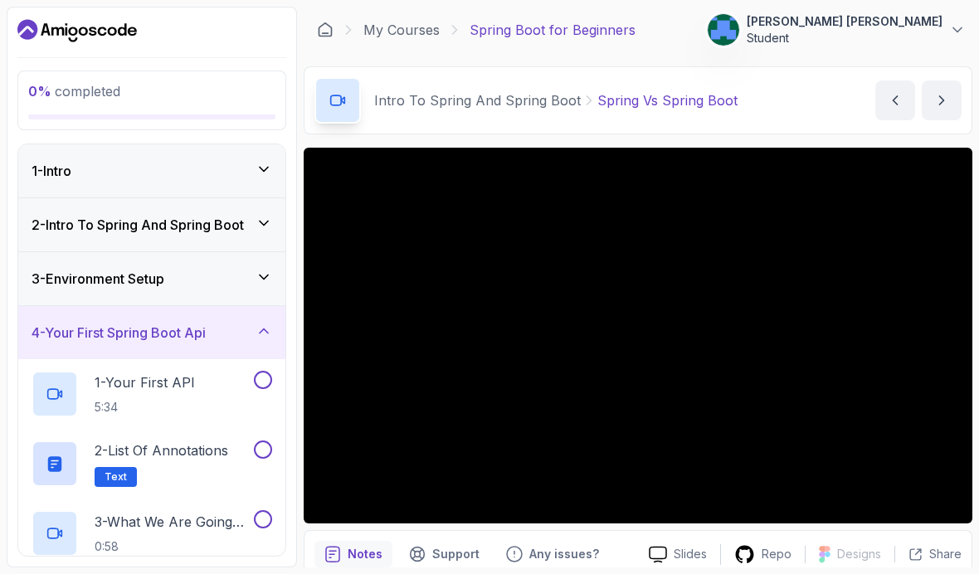
scroll to position [0, 0]
click at [59, 323] on h3 "4 - Your First Spring Boot Api" at bounding box center [119, 333] width 174 height 20
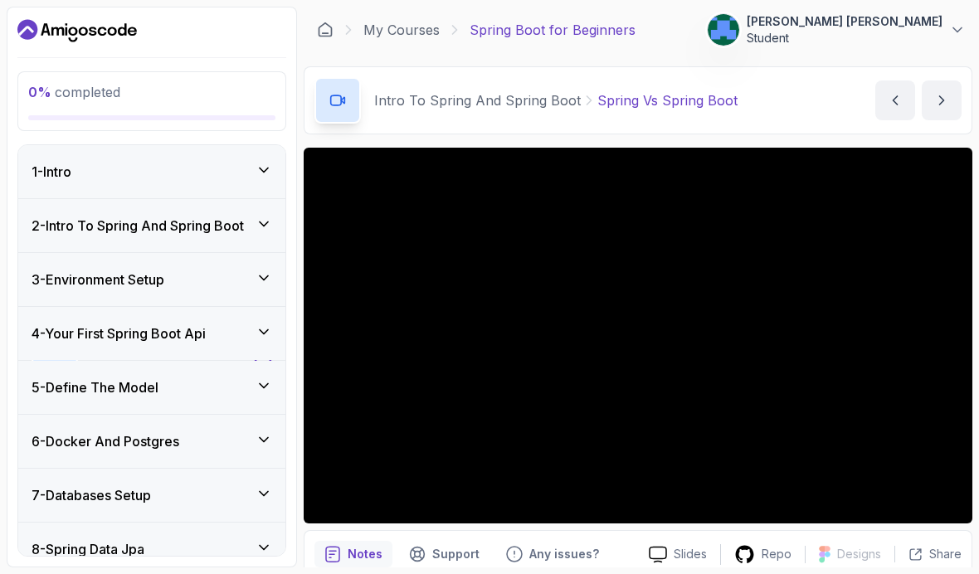
click at [75, 270] on h3 "3 - Environment Setup" at bounding box center [98, 280] width 133 height 20
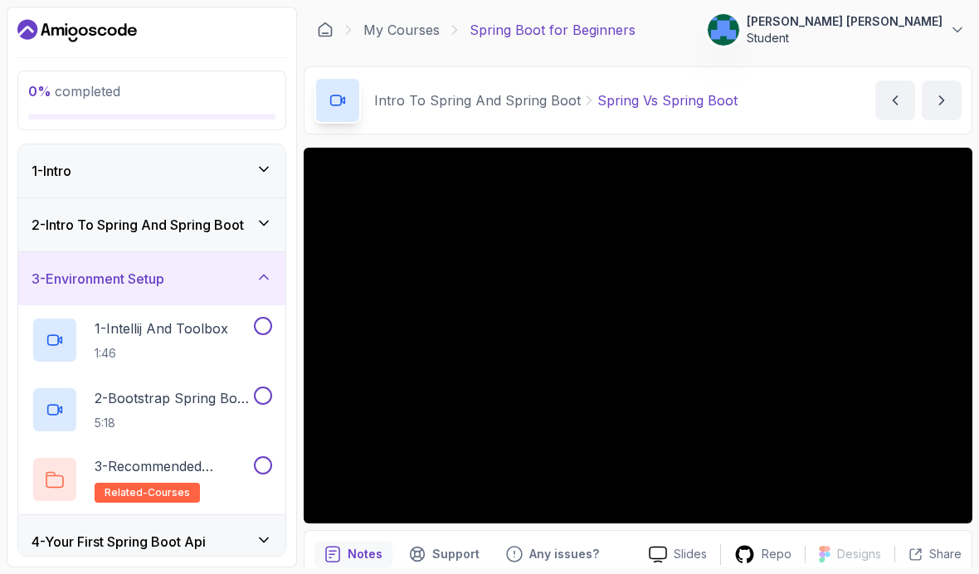
click at [66, 269] on h3 "3 - Environment Setup" at bounding box center [98, 279] width 133 height 20
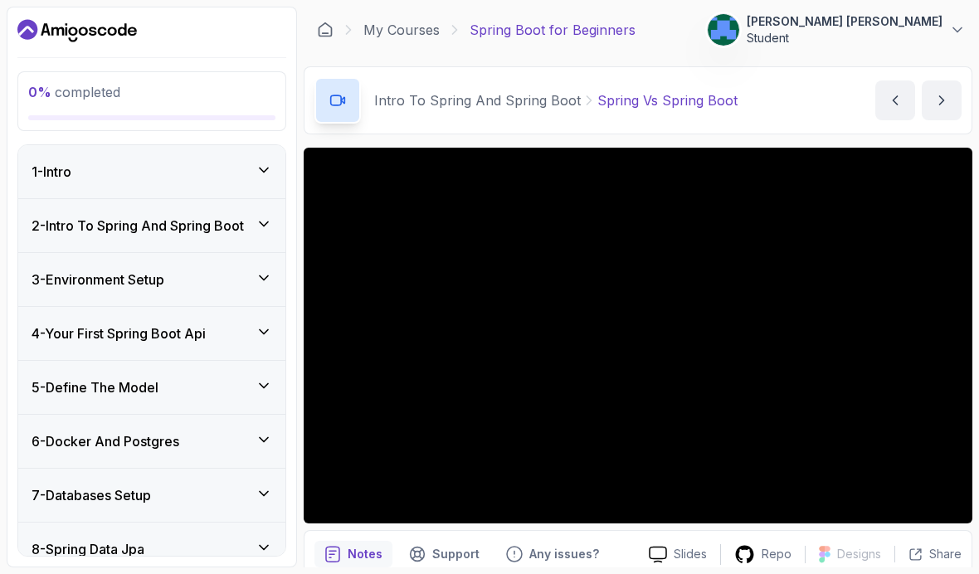
click at [66, 233] on h3 "2 - Intro To Spring And Spring Boot" at bounding box center [138, 226] width 212 height 20
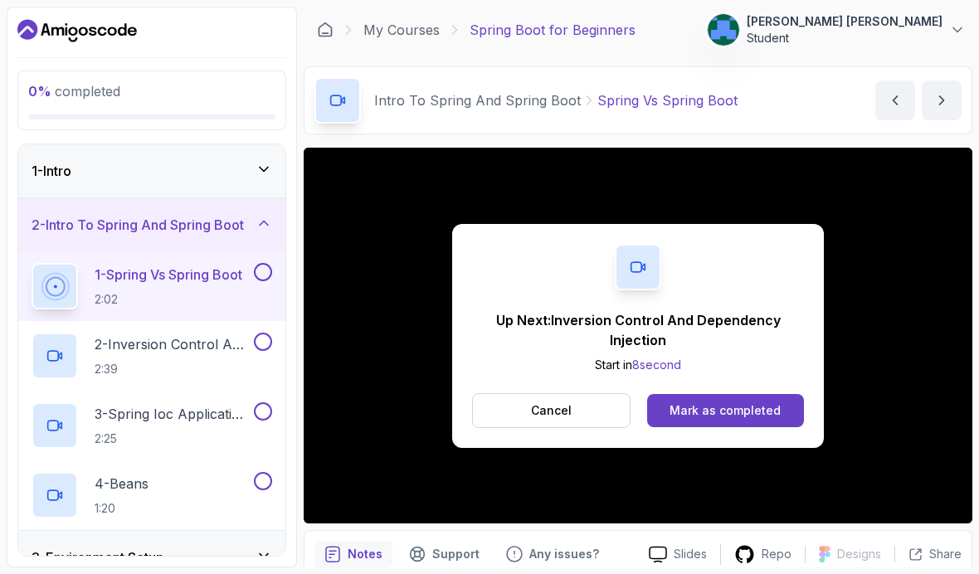
click at [779, 408] on button "Mark as completed" at bounding box center [725, 410] width 157 height 33
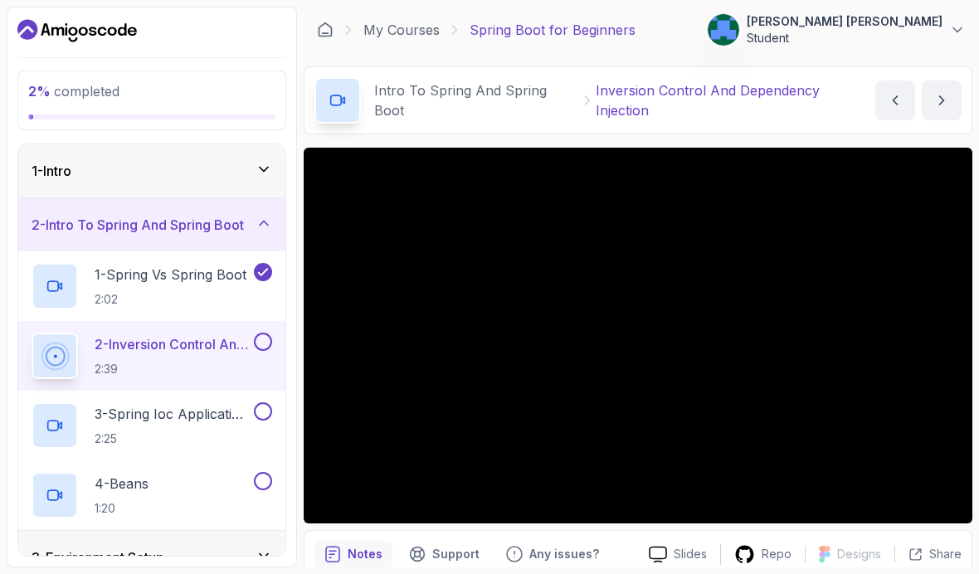
click at [93, 231] on h3 "2 - Intro To Spring And Spring Boot" at bounding box center [138, 225] width 212 height 20
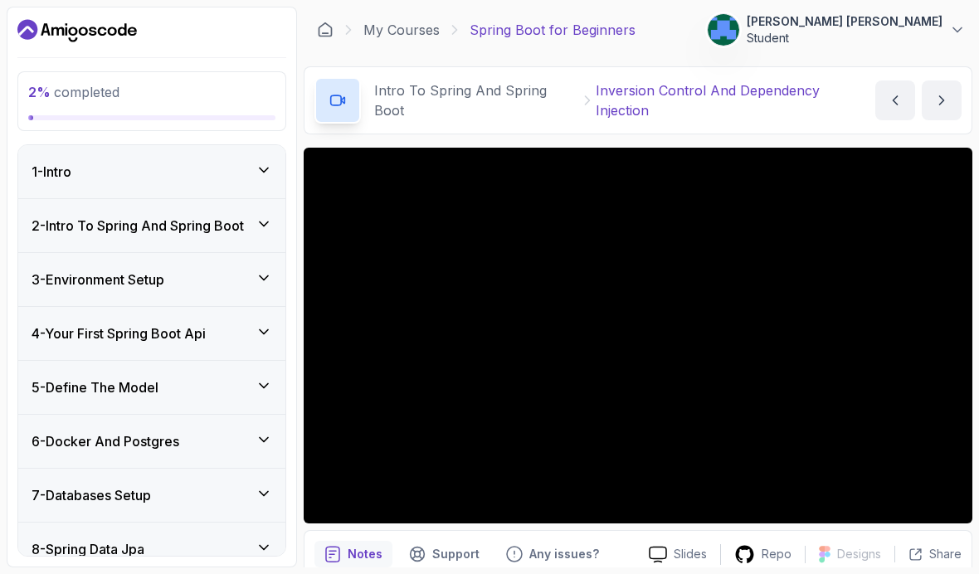
click at [67, 452] on div "6 - Docker And Postgres" at bounding box center [151, 441] width 267 height 53
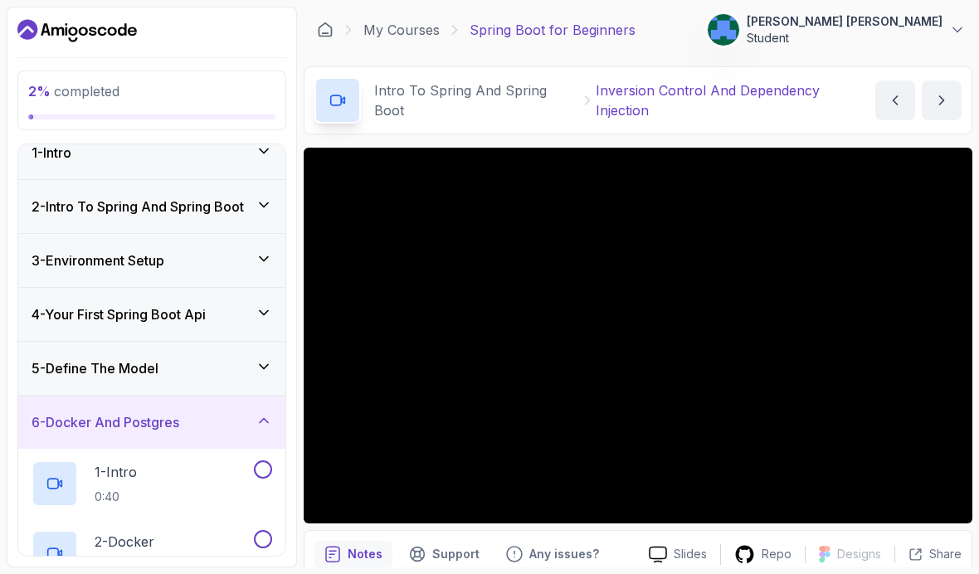
scroll to position [14, 0]
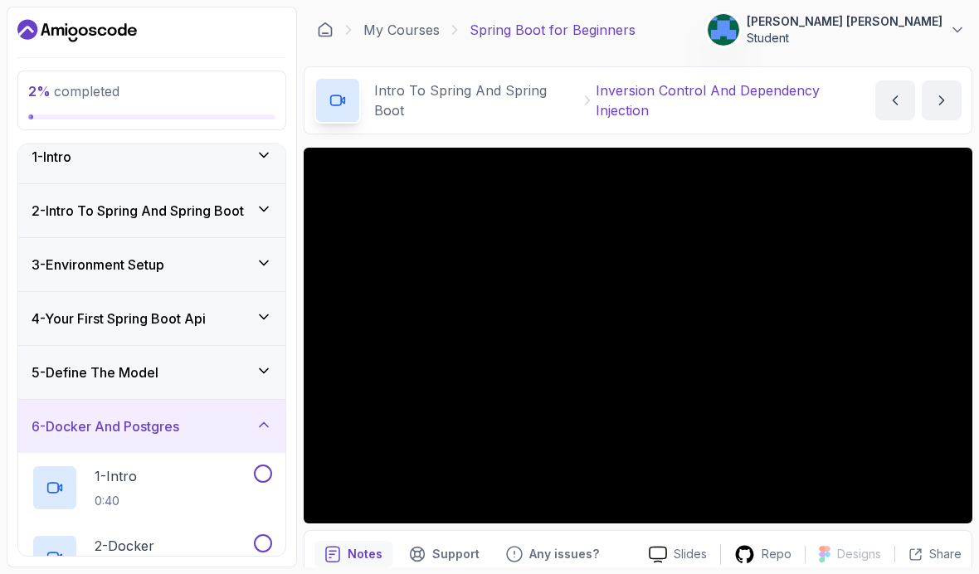
click at [86, 428] on h3 "6 - Docker And Postgres" at bounding box center [106, 426] width 148 height 20
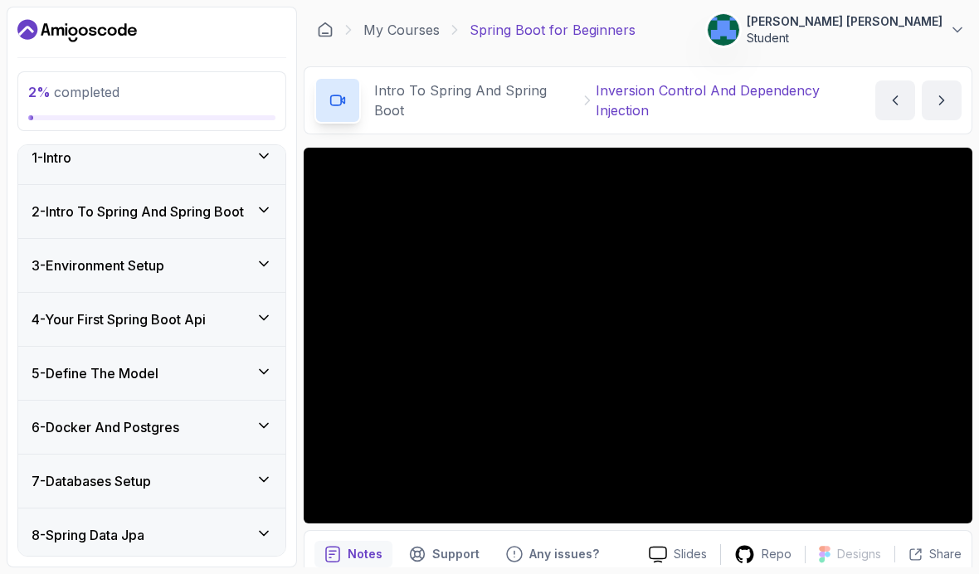
click at [71, 371] on h3 "5 - Define The Model" at bounding box center [95, 373] width 127 height 20
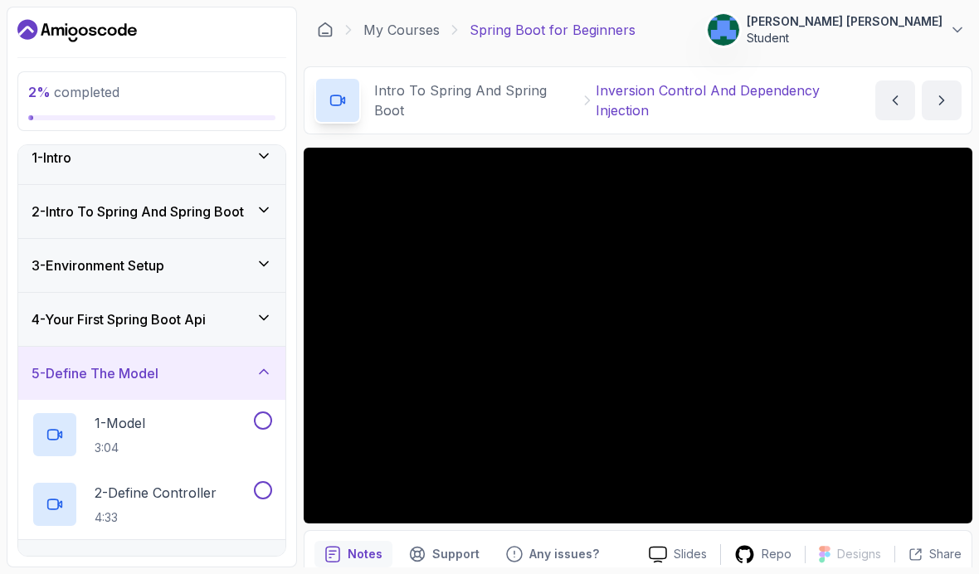
click at [76, 367] on h3 "5 - Define The Model" at bounding box center [95, 373] width 127 height 20
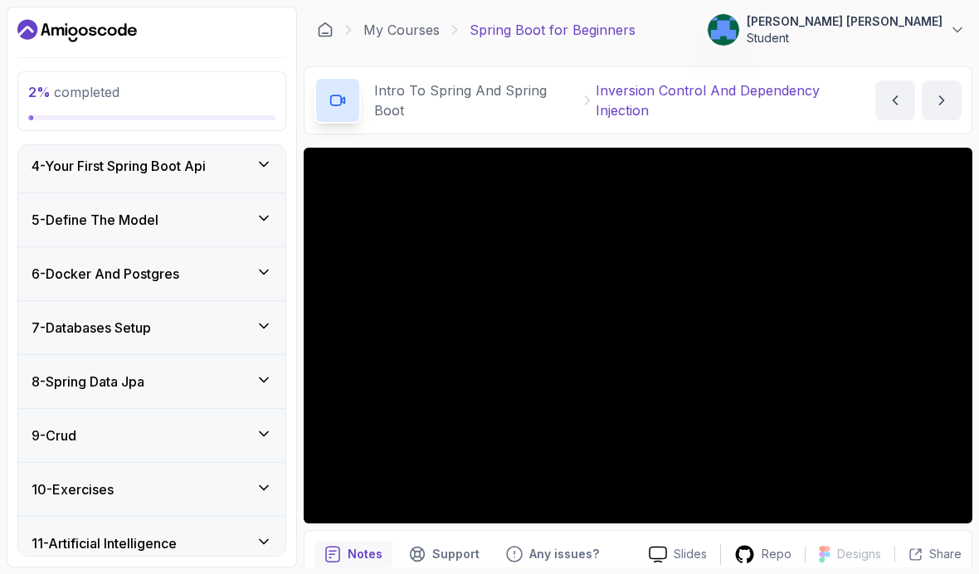
click at [76, 430] on h3 "9 - Crud" at bounding box center [54, 436] width 45 height 20
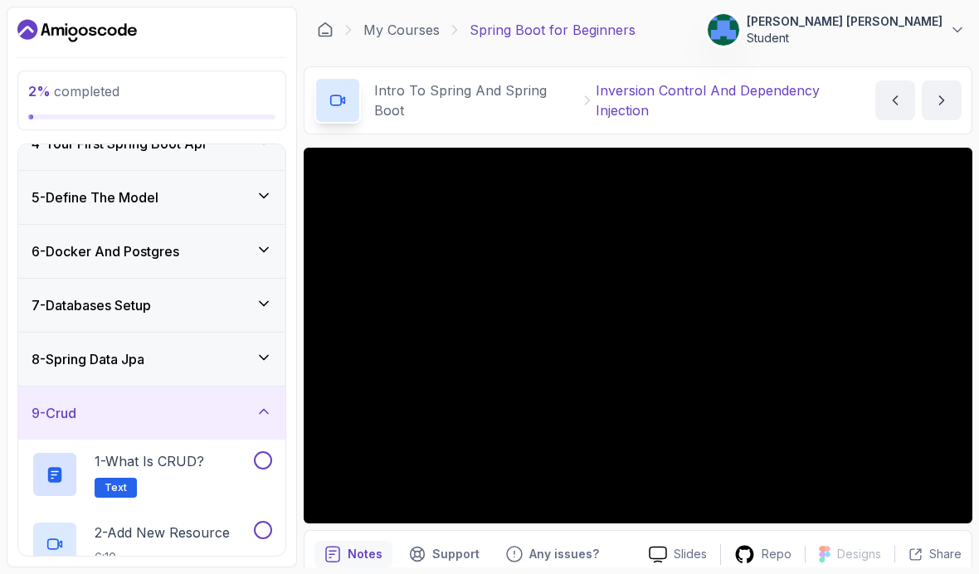
scroll to position [164, 0]
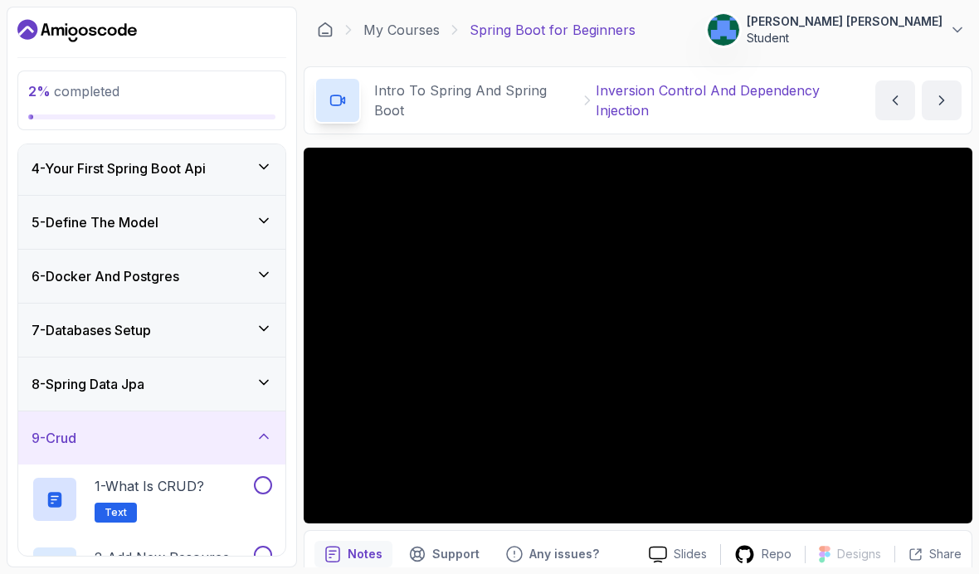
click at [76, 440] on h3 "9 - Crud" at bounding box center [54, 438] width 45 height 20
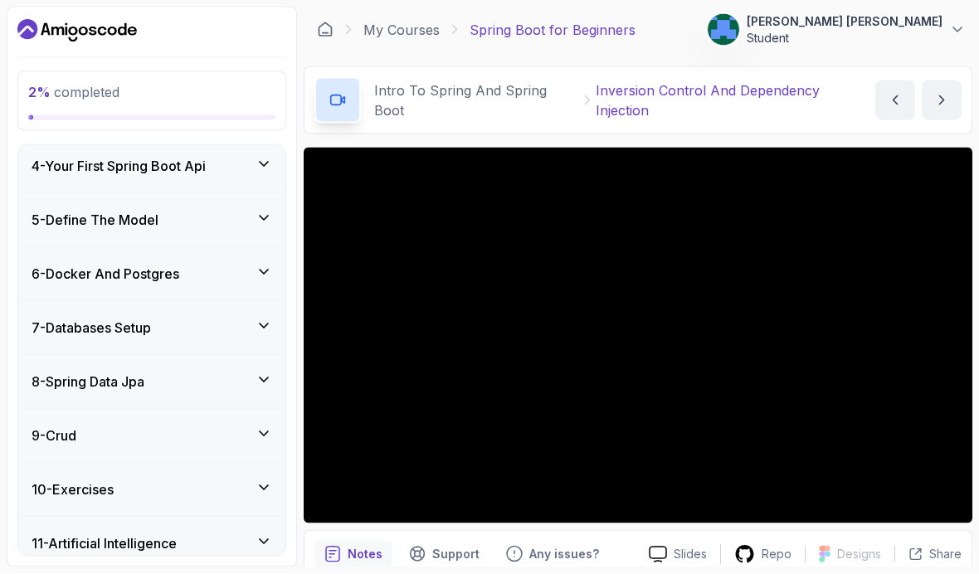
scroll to position [68, 0]
click at [67, 533] on h3 "11 - Artificial Intelligence" at bounding box center [104, 543] width 145 height 20
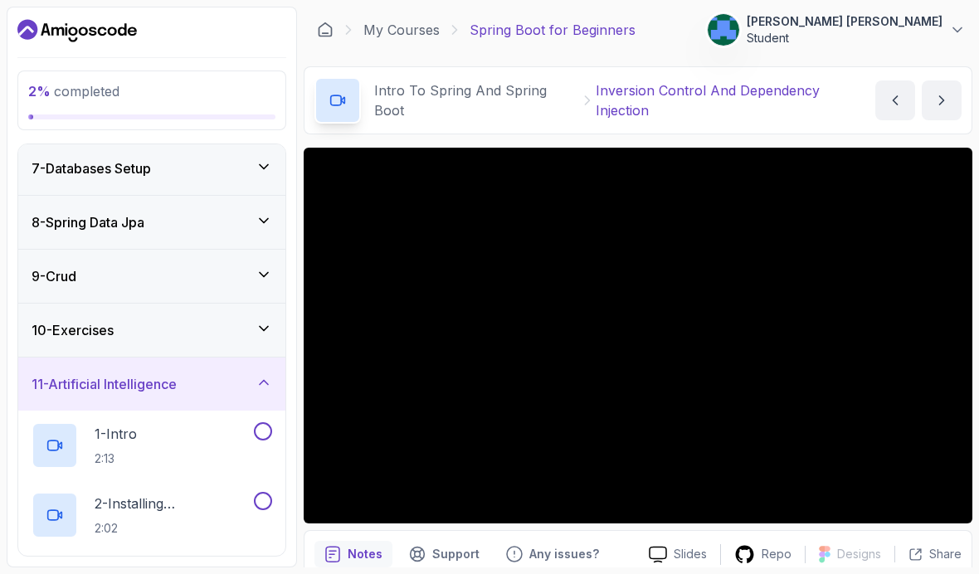
click at [79, 374] on h3 "11 - Artificial Intelligence" at bounding box center [104, 384] width 145 height 20
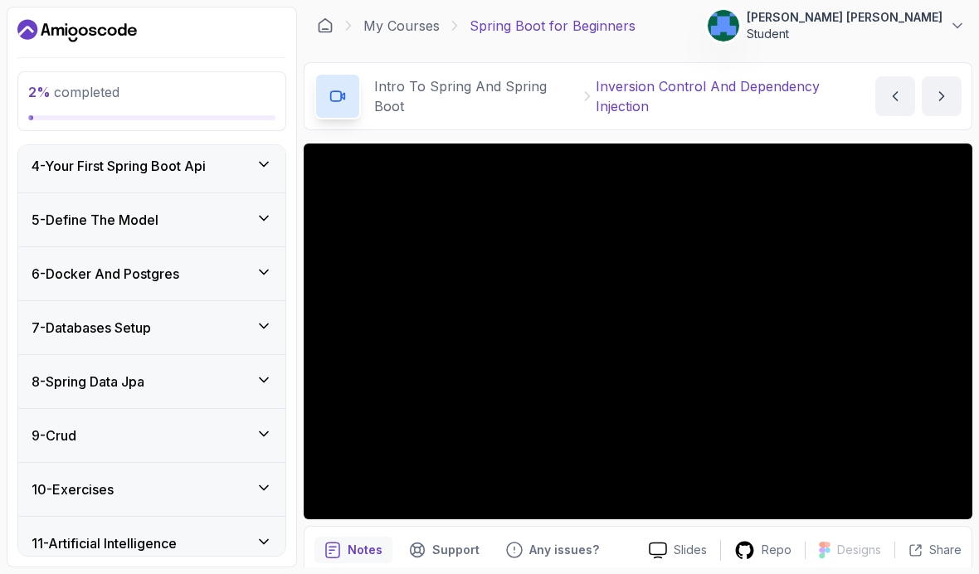
scroll to position [3, 0]
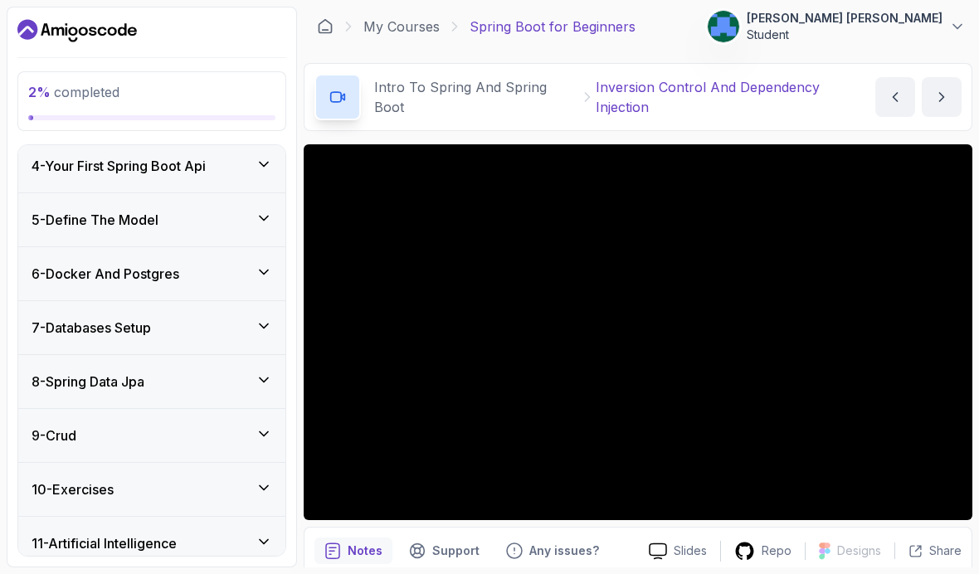
click at [67, 479] on h3 "10 - Exercises" at bounding box center [73, 489] width 82 height 20
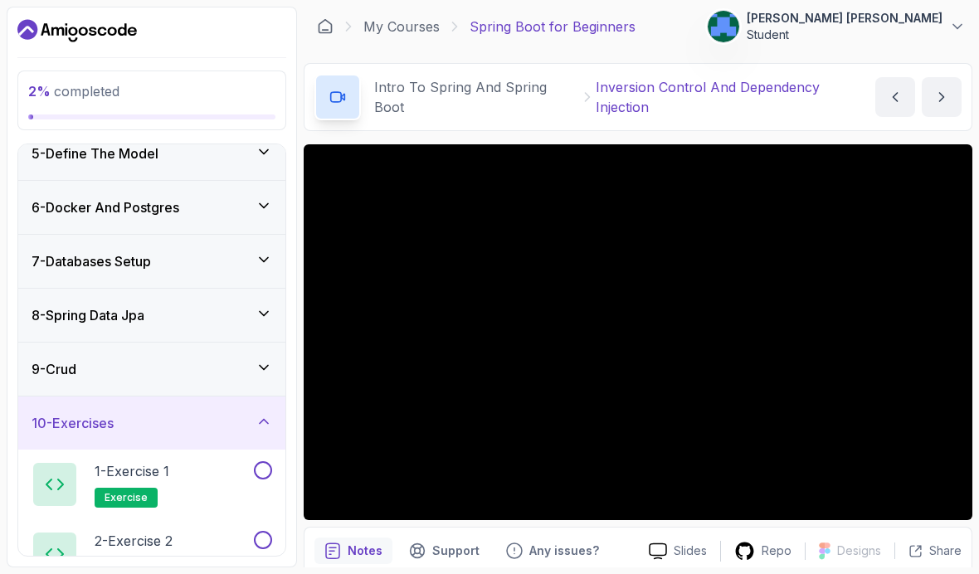
click at [72, 397] on div "10 - Exercises" at bounding box center [151, 423] width 267 height 53
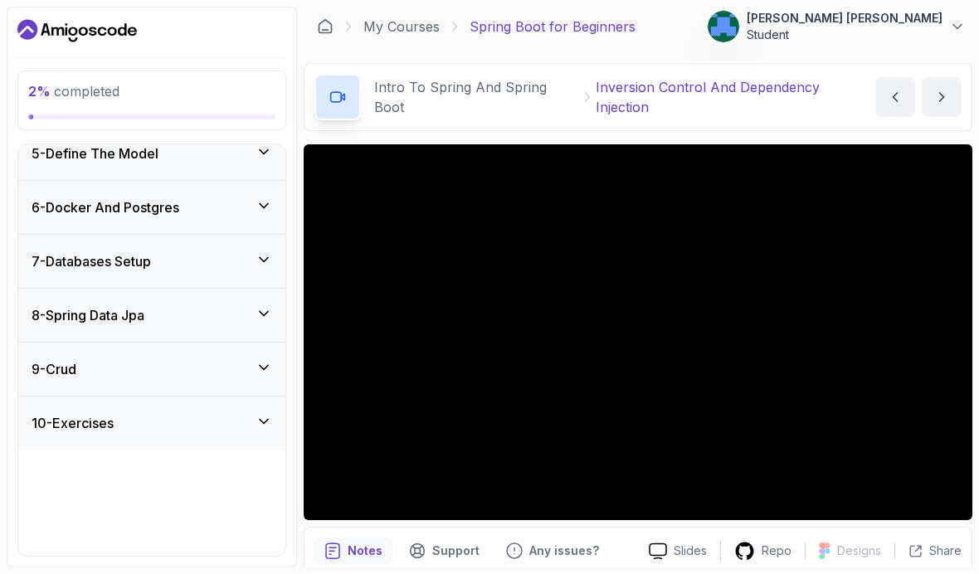
scroll to position [168, 0]
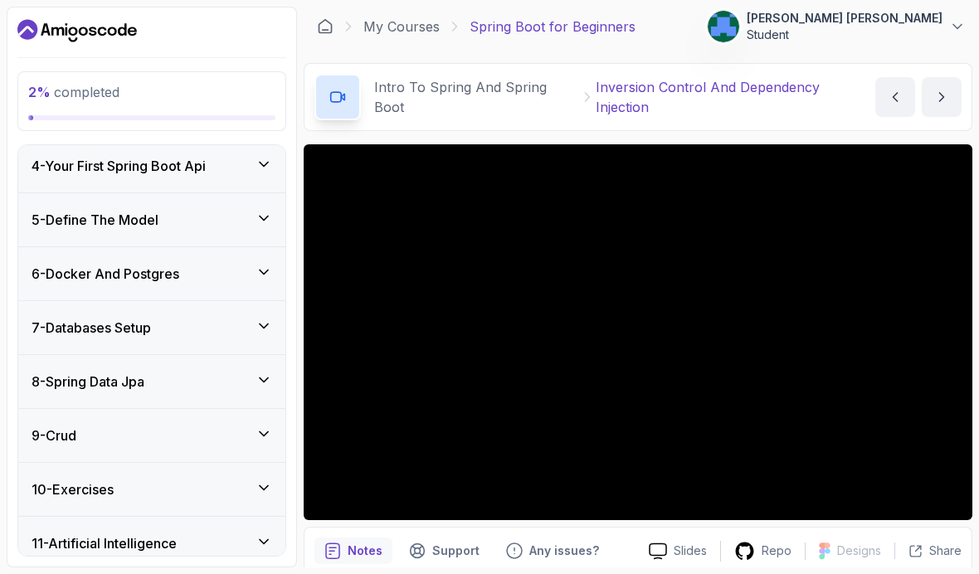
click at [57, 372] on h3 "8 - Spring Data Jpa" at bounding box center [88, 382] width 113 height 20
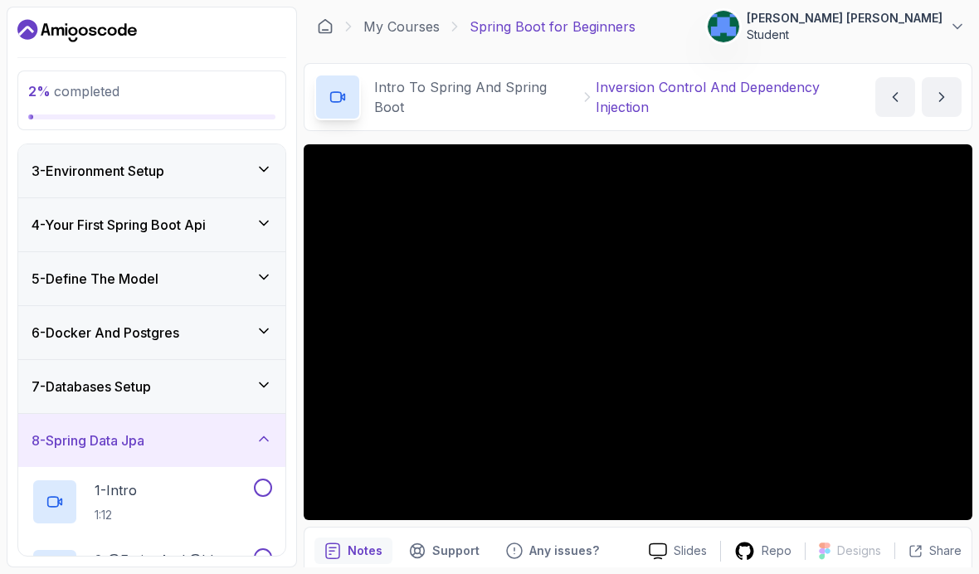
scroll to position [59, 0]
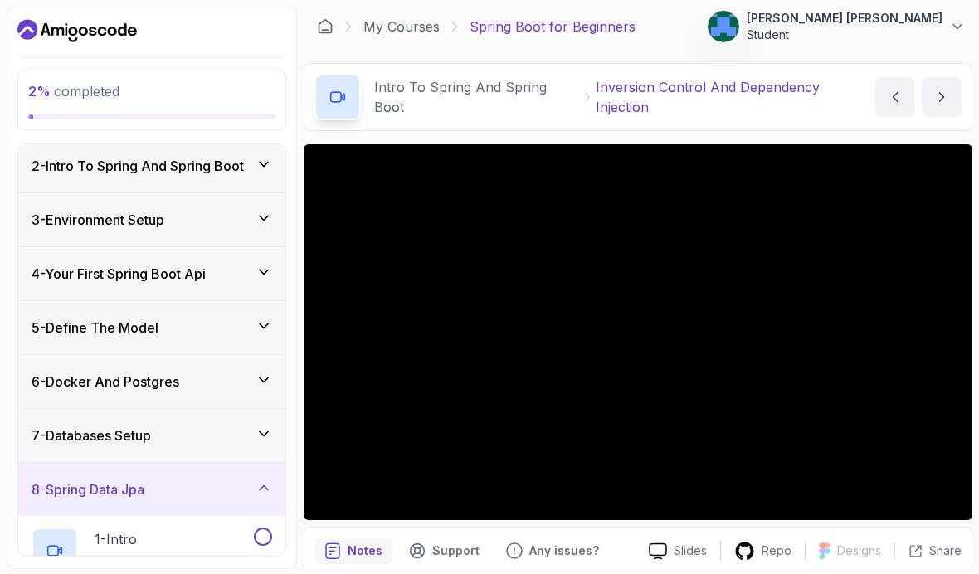
click at [73, 479] on h3 "8 - Spring Data Jpa" at bounding box center [88, 489] width 113 height 20
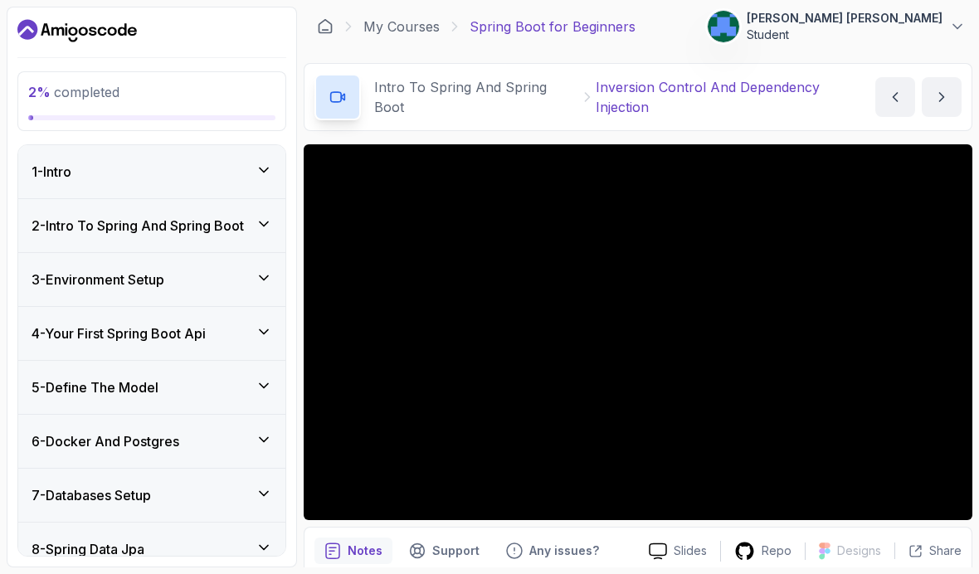
scroll to position [0, 0]
click at [92, 218] on h3 "2 - Intro To Spring And Spring Boot" at bounding box center [138, 226] width 212 height 20
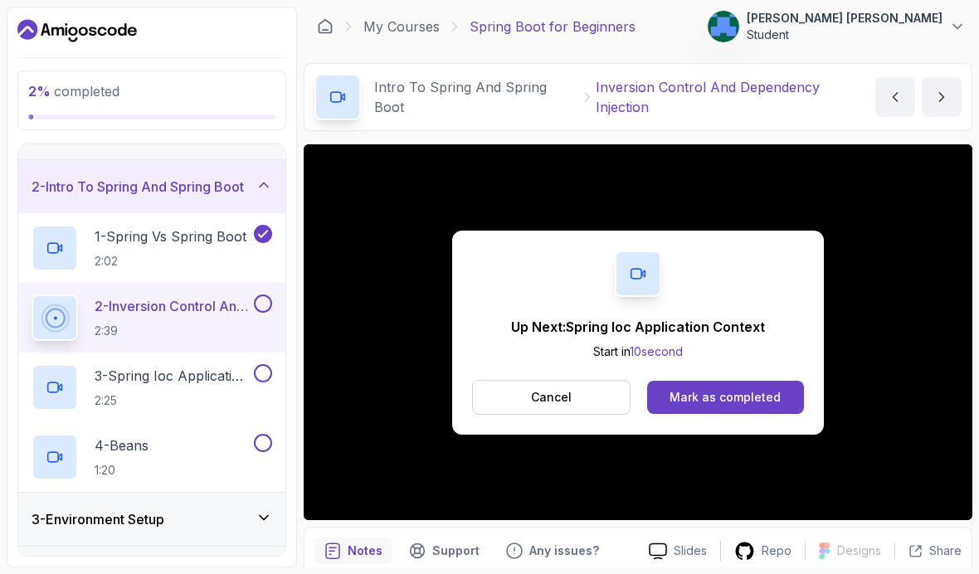
scroll to position [42, 0]
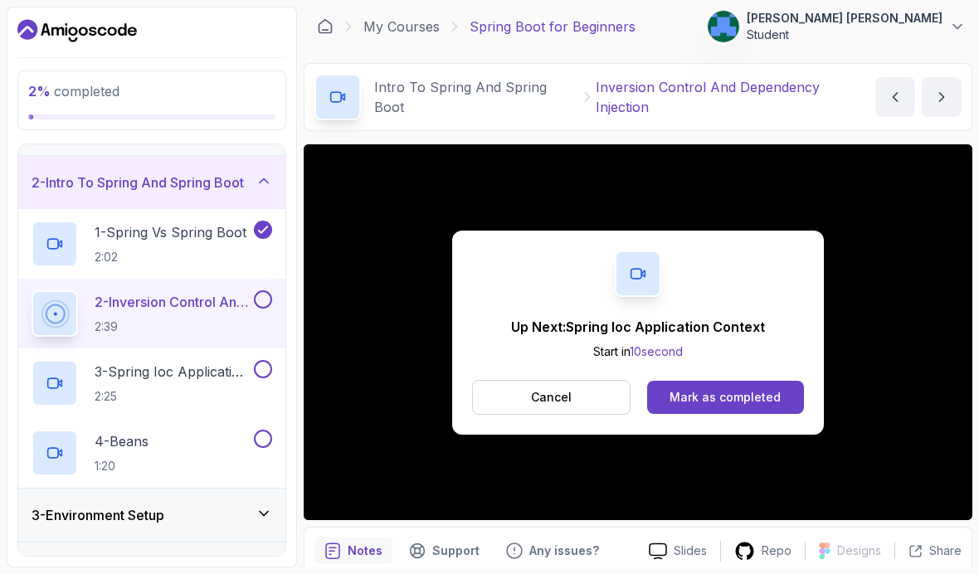
click at [757, 390] on div "Mark as completed" at bounding box center [724, 397] width 111 height 17
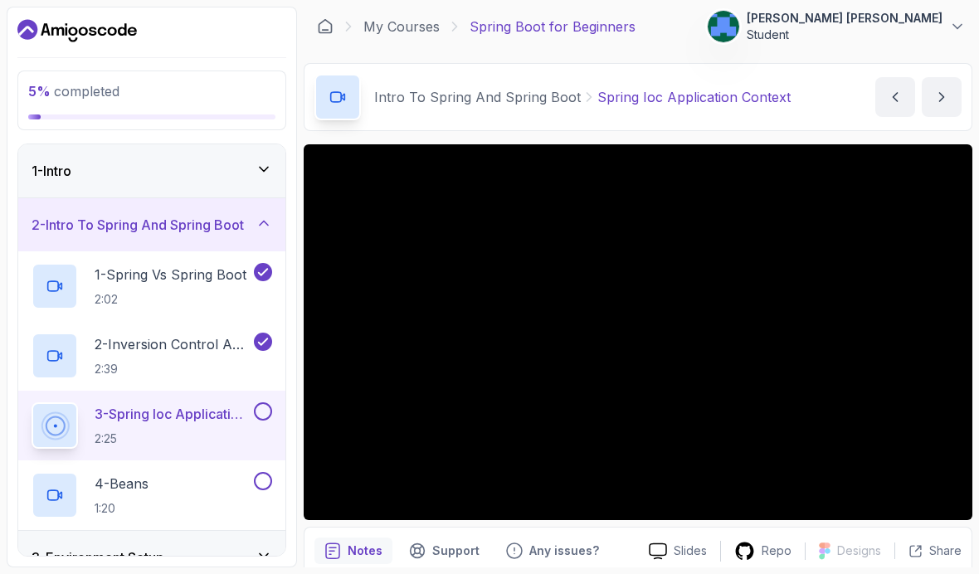
click at [90, 226] on h3 "2 - Intro To Spring And Spring Boot" at bounding box center [138, 225] width 212 height 20
